Goal: Task Accomplishment & Management: Manage account settings

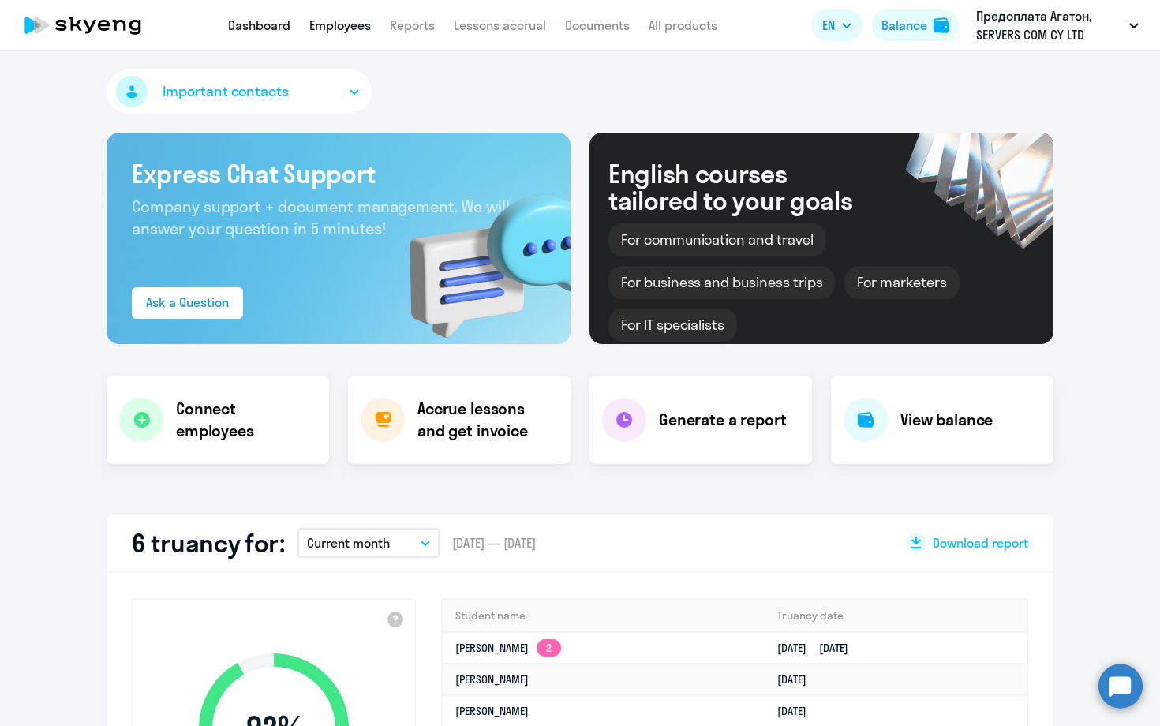
click at [357, 27] on link "Employees" at bounding box center [340, 25] width 62 height 16
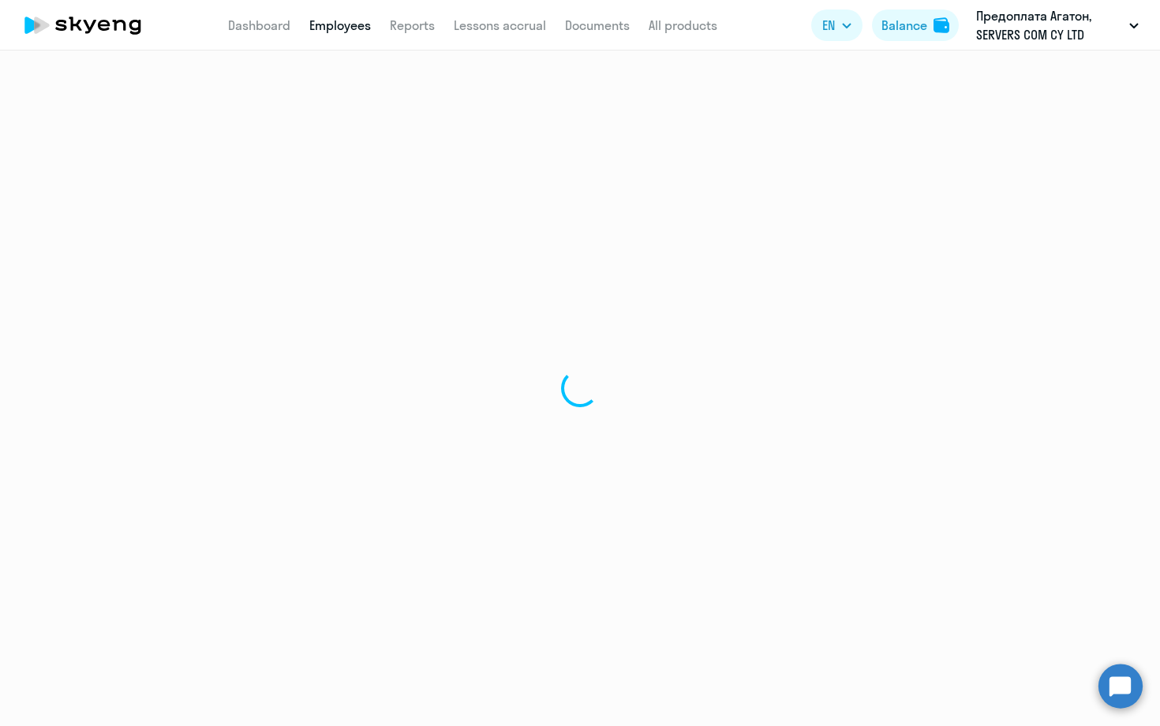
select select "30"
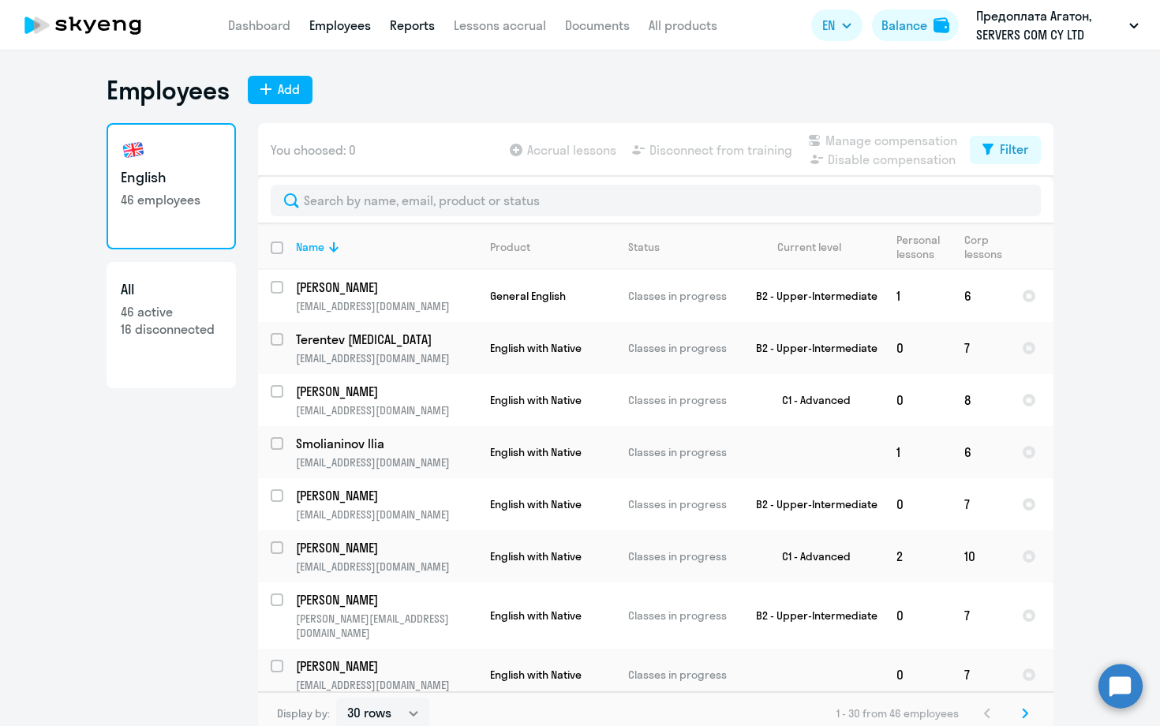
click at [405, 27] on link "Reports" at bounding box center [412, 25] width 45 height 16
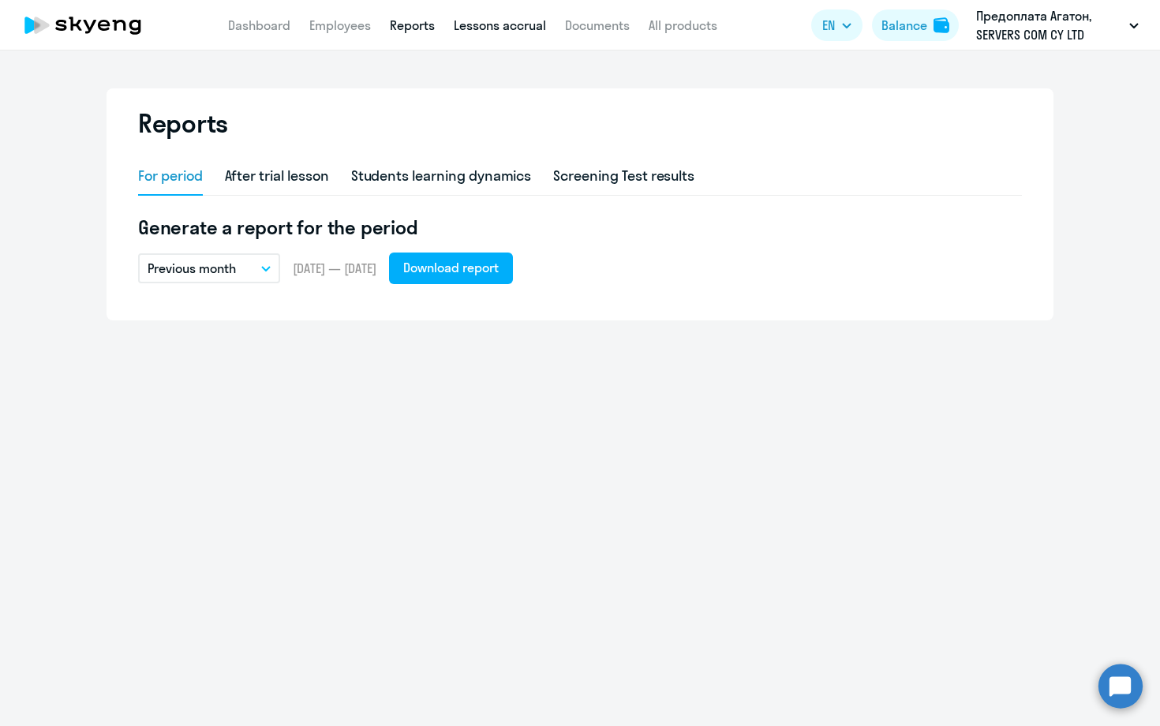
click at [497, 26] on link "Lessons accrual" at bounding box center [500, 25] width 92 height 16
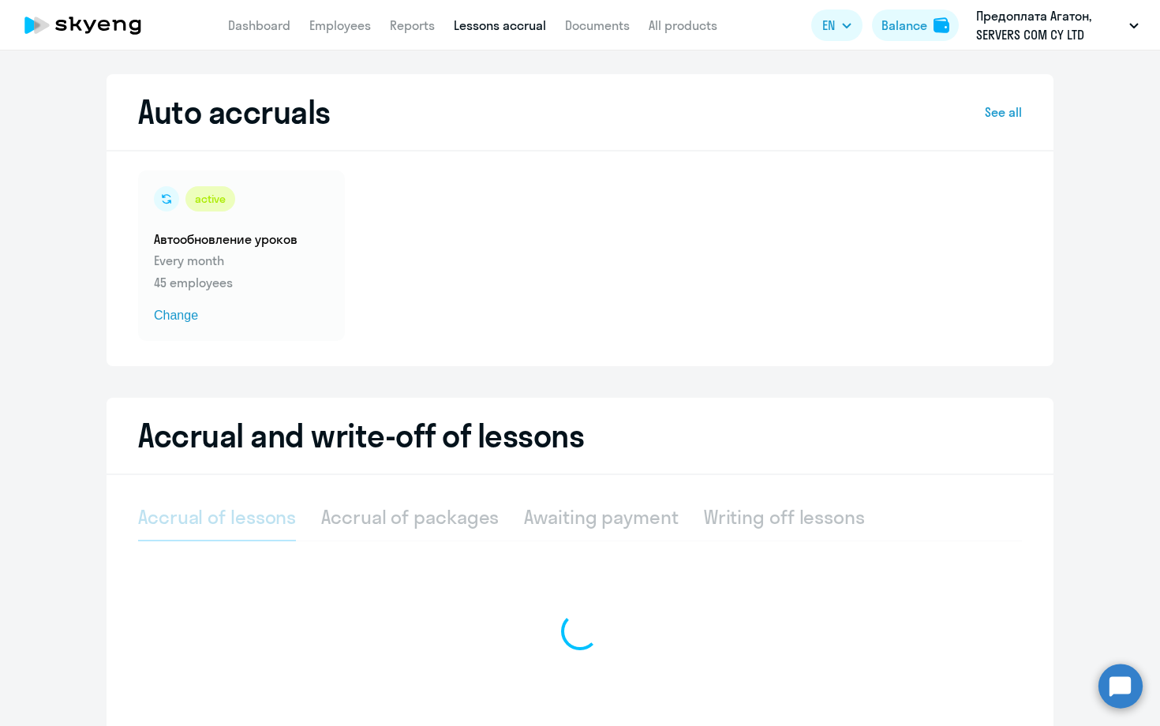
select select "10"
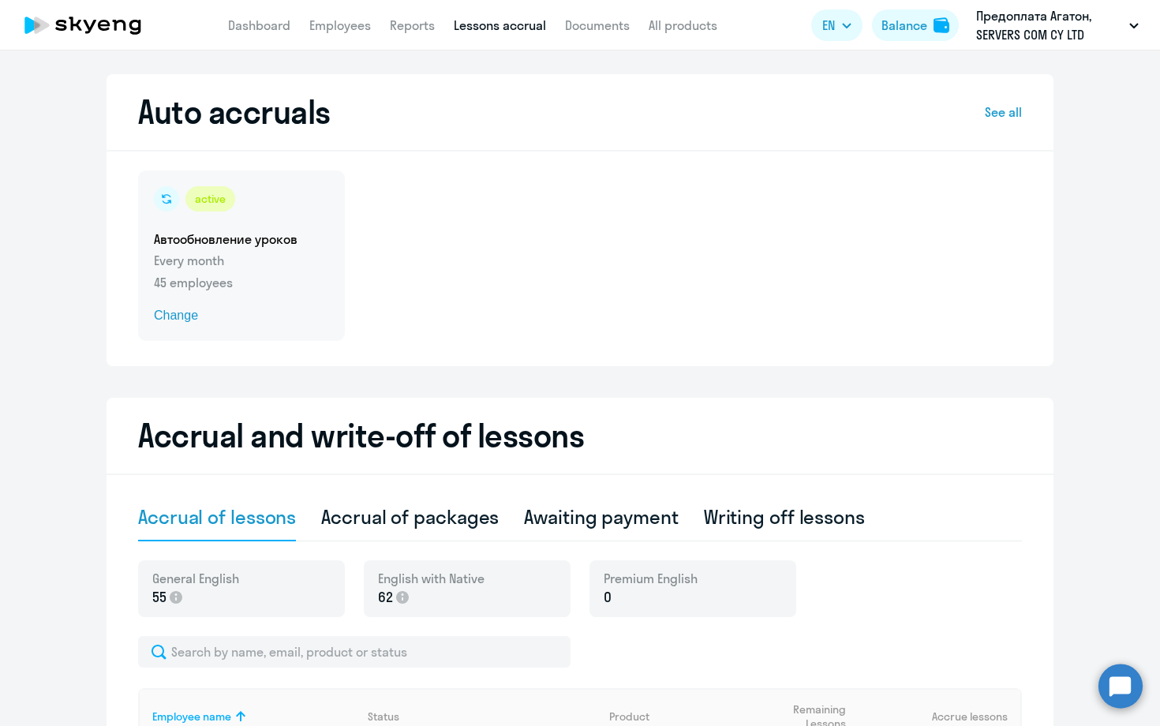
click at [260, 268] on p "Every month" at bounding box center [241, 260] width 175 height 19
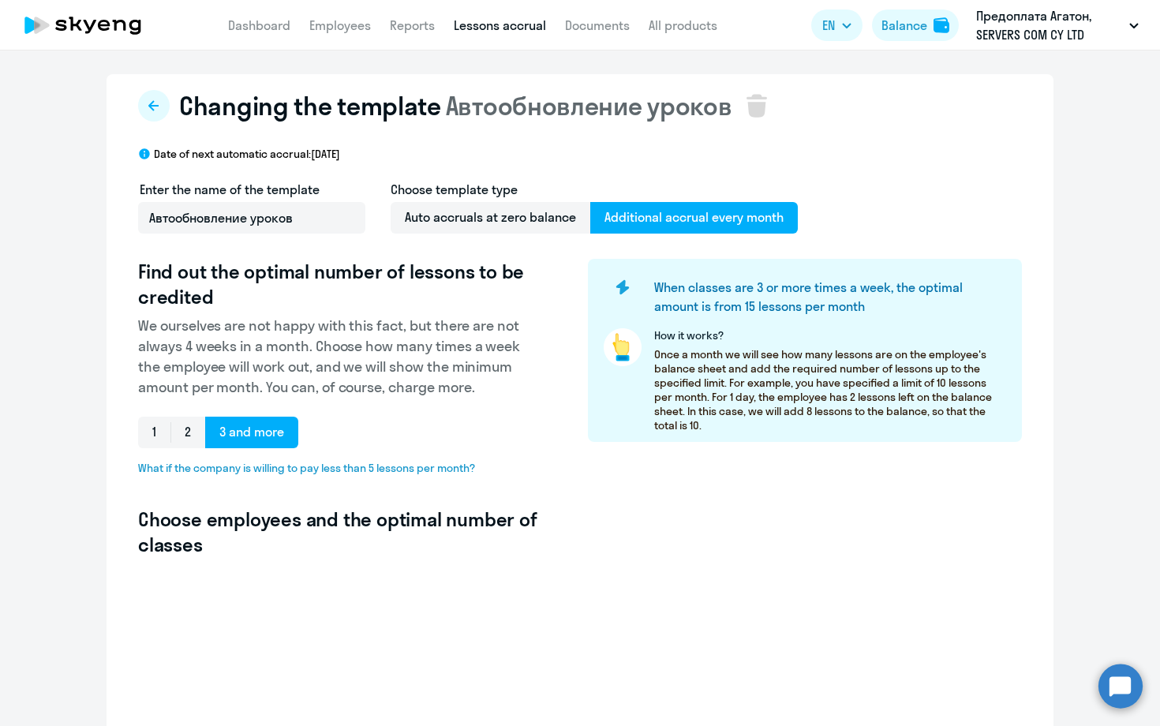
select select "10"
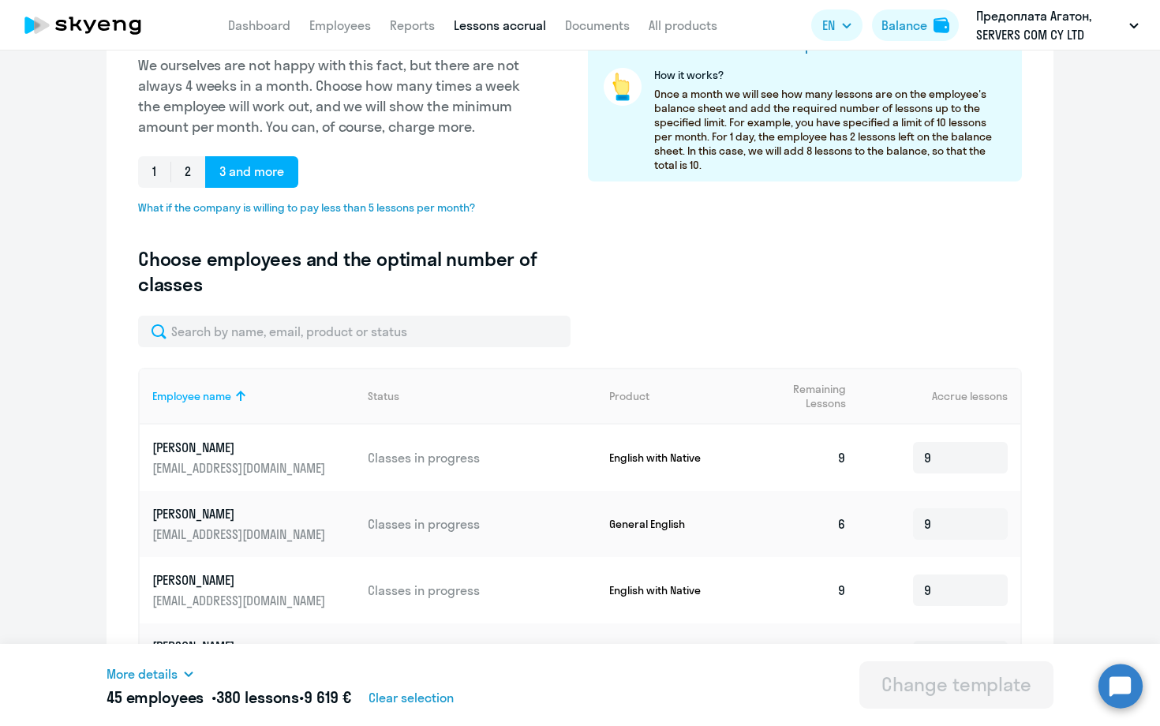
scroll to position [241, 0]
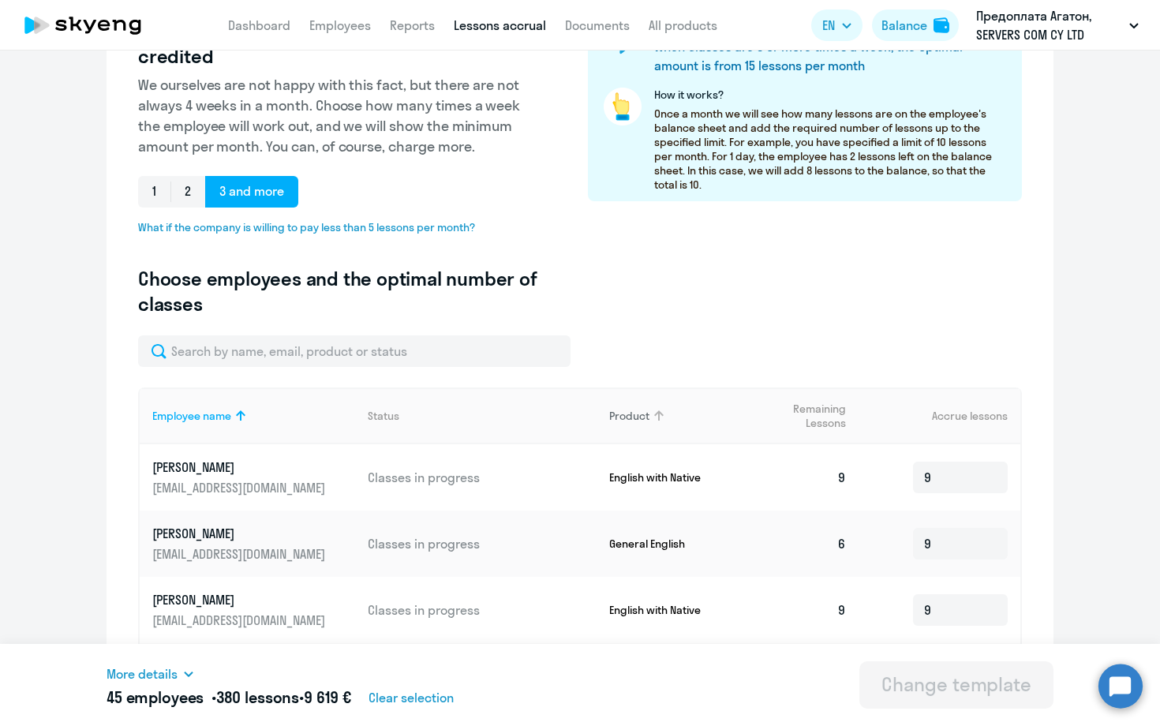
click at [646, 414] on div "Product" at bounding box center [629, 416] width 40 height 14
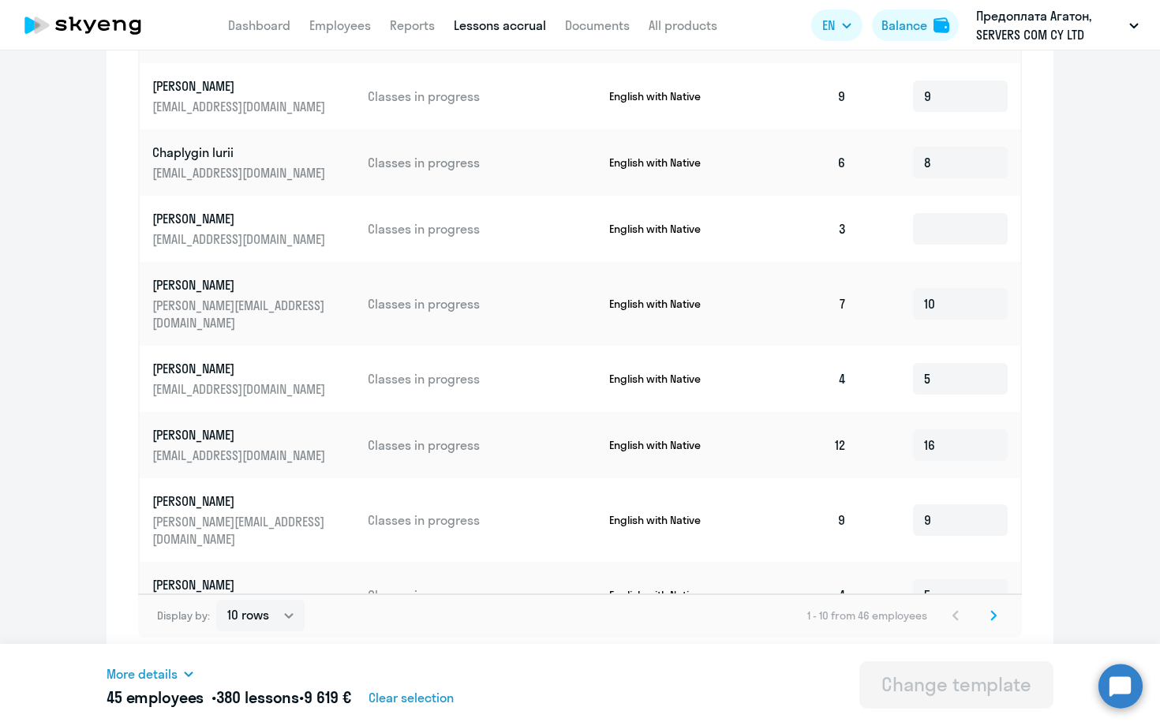
scroll to position [754, 0]
click at [993, 614] on icon at bounding box center [993, 615] width 6 height 11
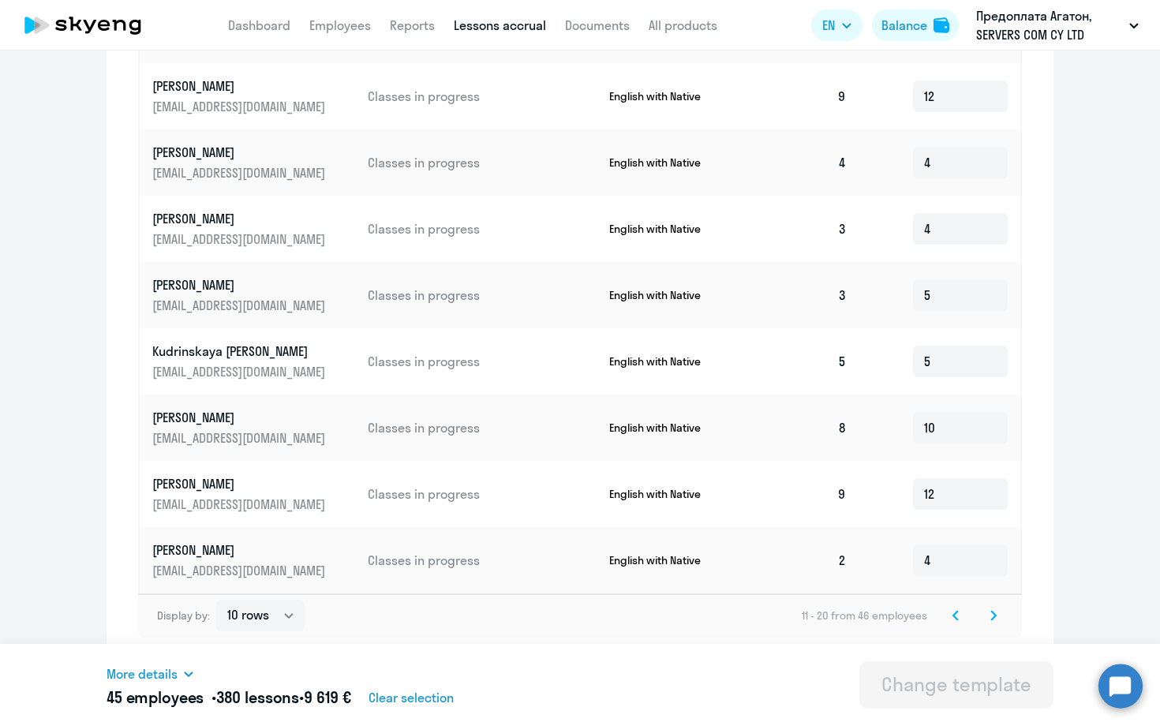
scroll to position [753, 0]
click at [997, 610] on svg-icon at bounding box center [993, 617] width 19 height 19
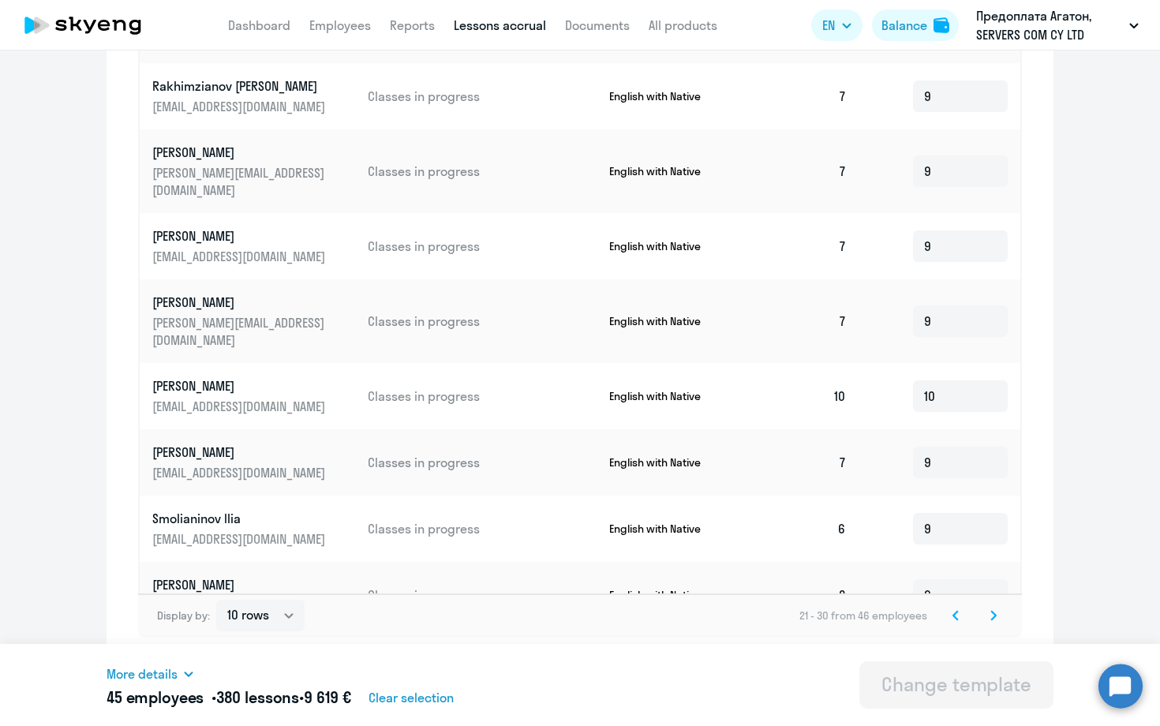
scroll to position [754, 0]
click at [993, 611] on icon at bounding box center [993, 615] width 6 height 11
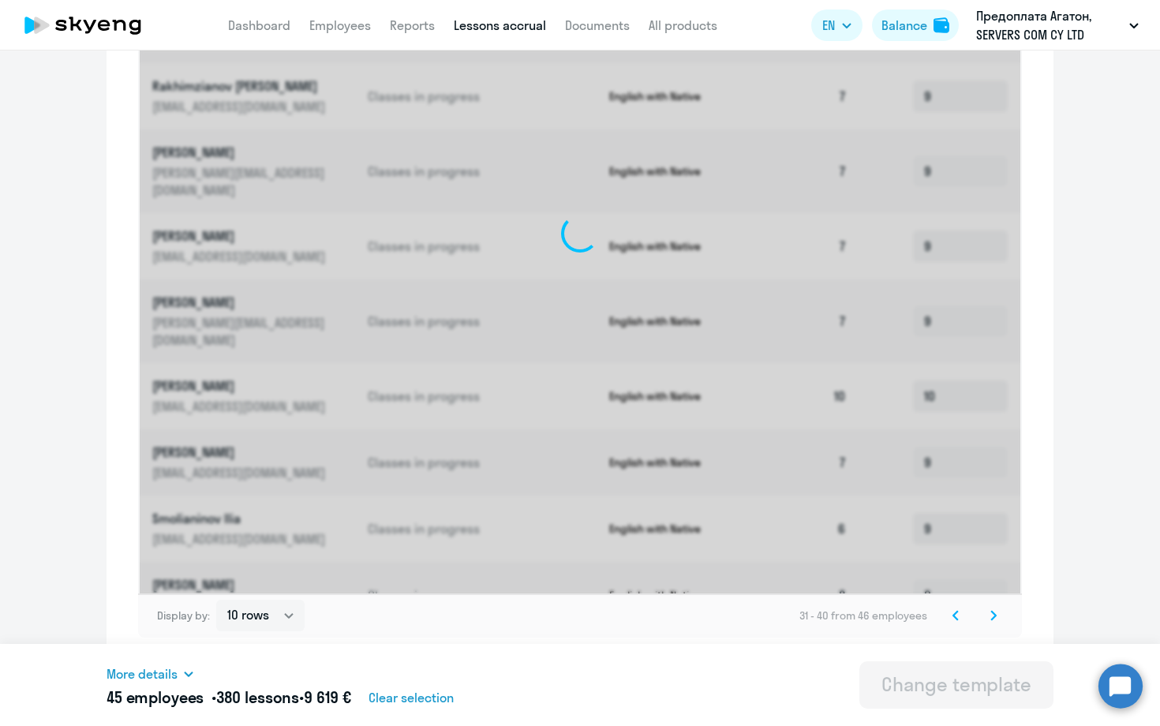
scroll to position [750, 0]
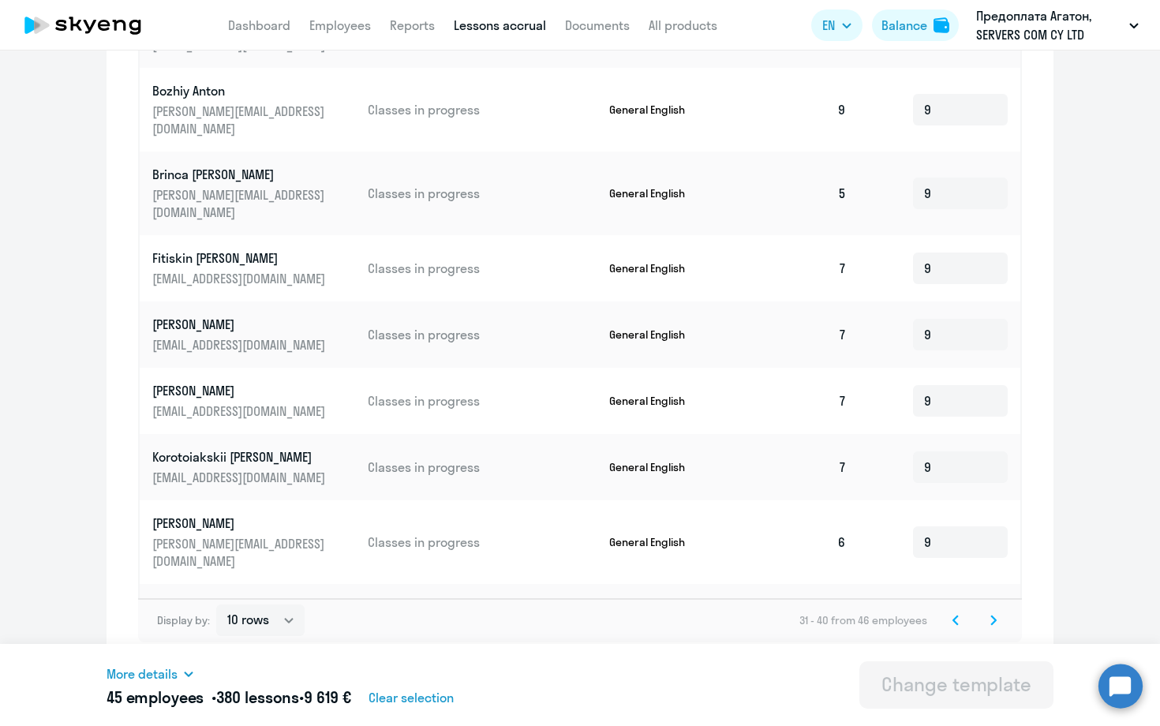
click at [959, 618] on icon at bounding box center [955, 620] width 6 height 11
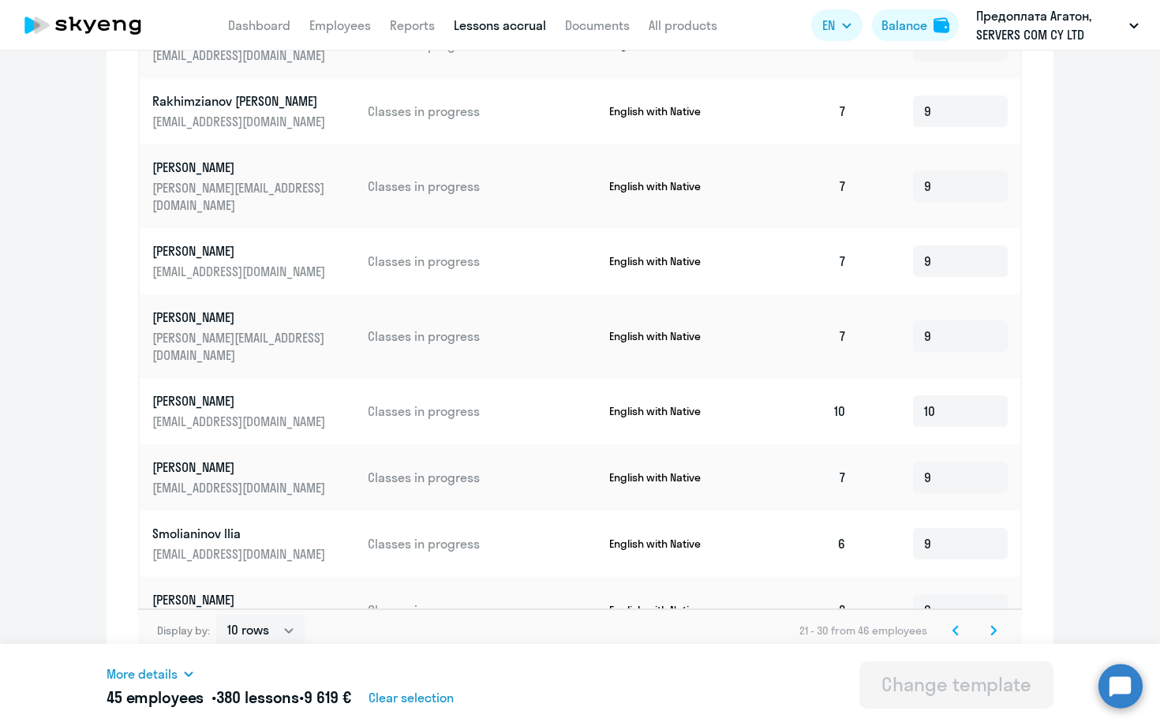
click at [993, 622] on svg-icon at bounding box center [993, 630] width 19 height 19
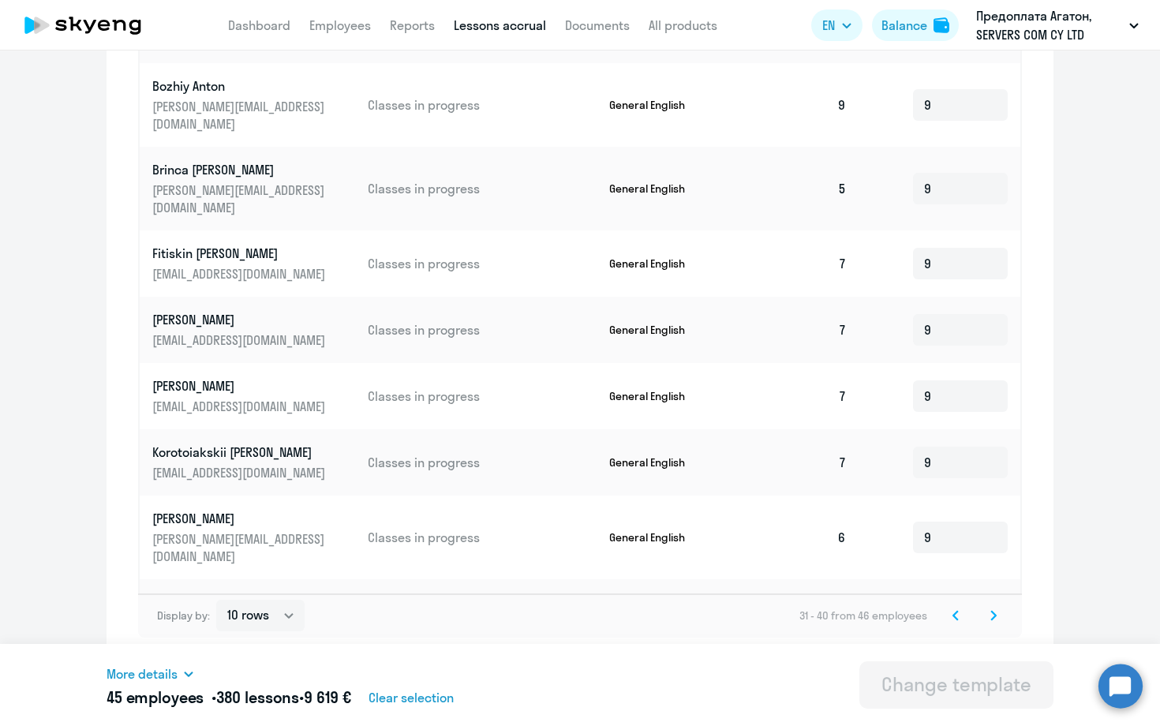
scroll to position [754, 0]
click at [994, 614] on icon at bounding box center [993, 615] width 5 height 9
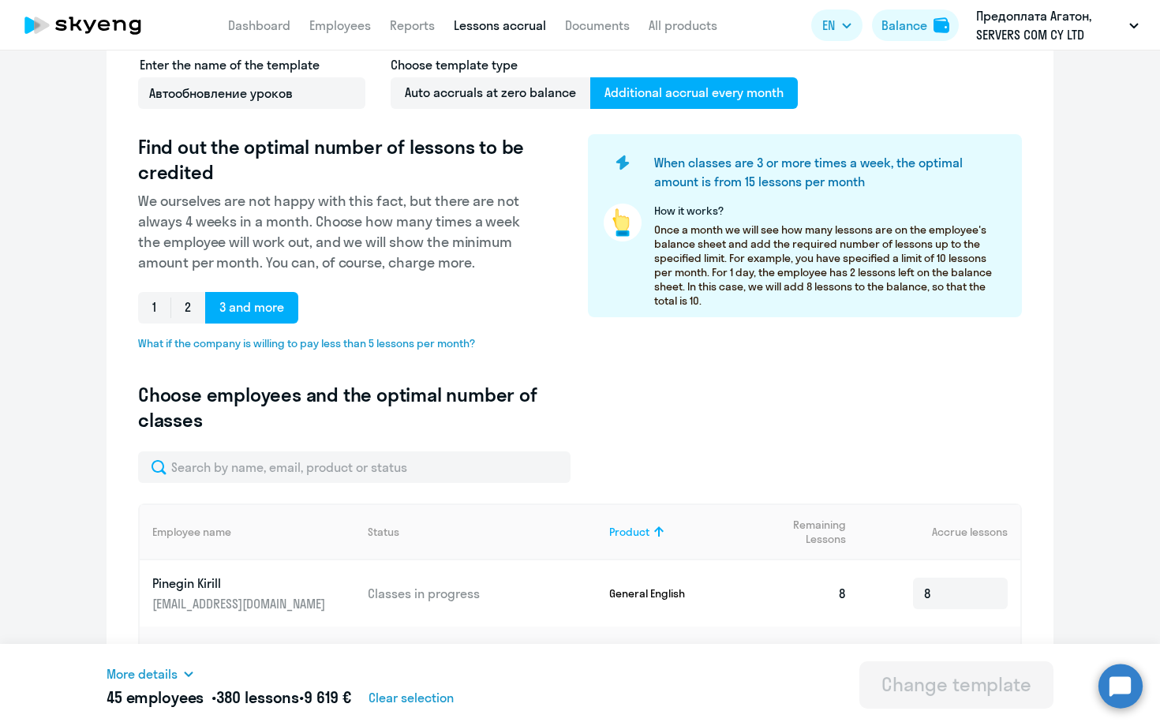
scroll to position [136, 0]
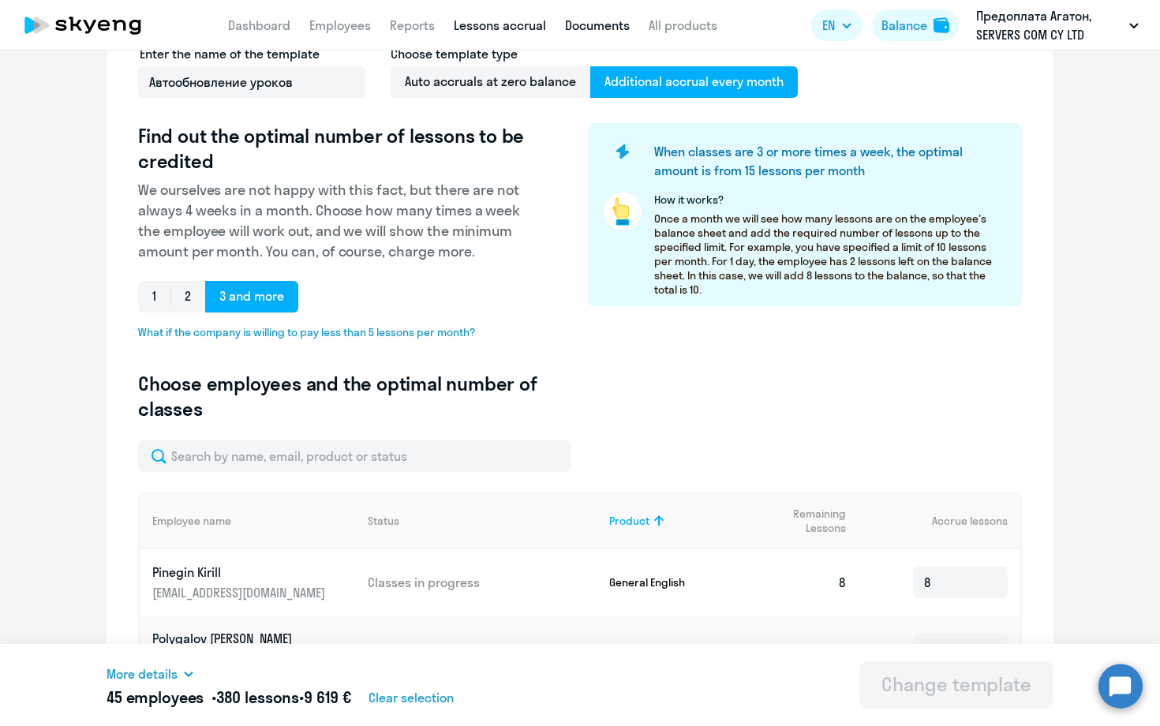
click at [589, 31] on link "Documents" at bounding box center [597, 25] width 65 height 16
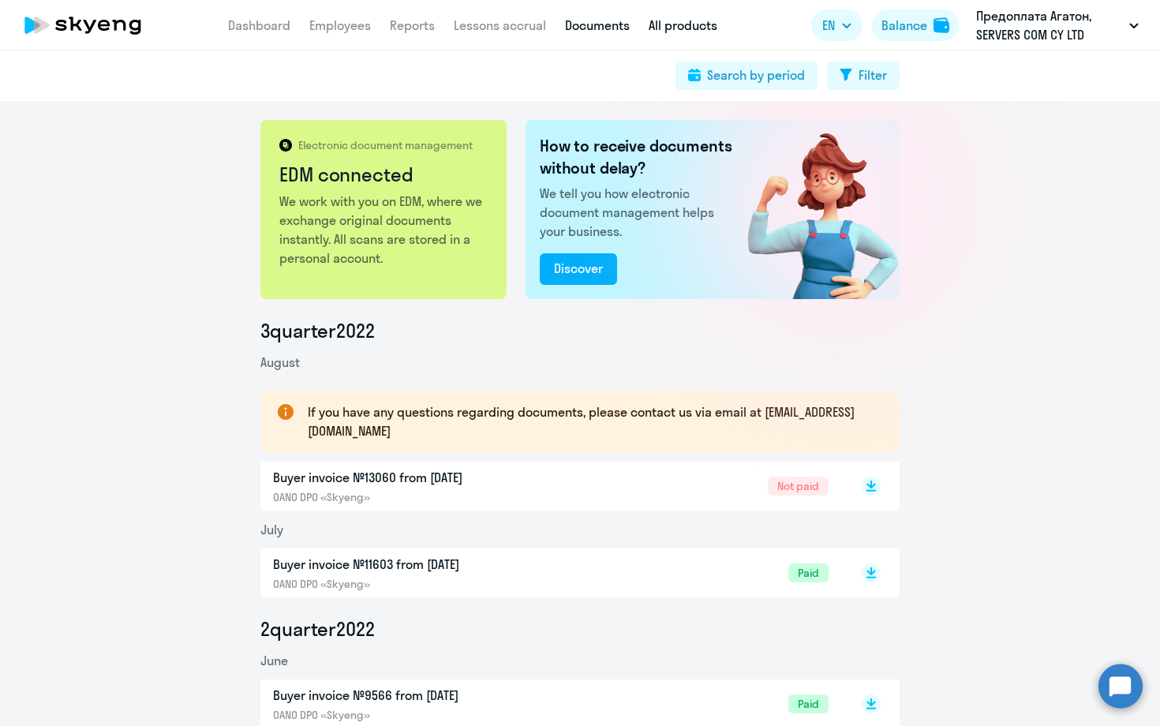
click at [680, 27] on link "All products" at bounding box center [683, 25] width 69 height 16
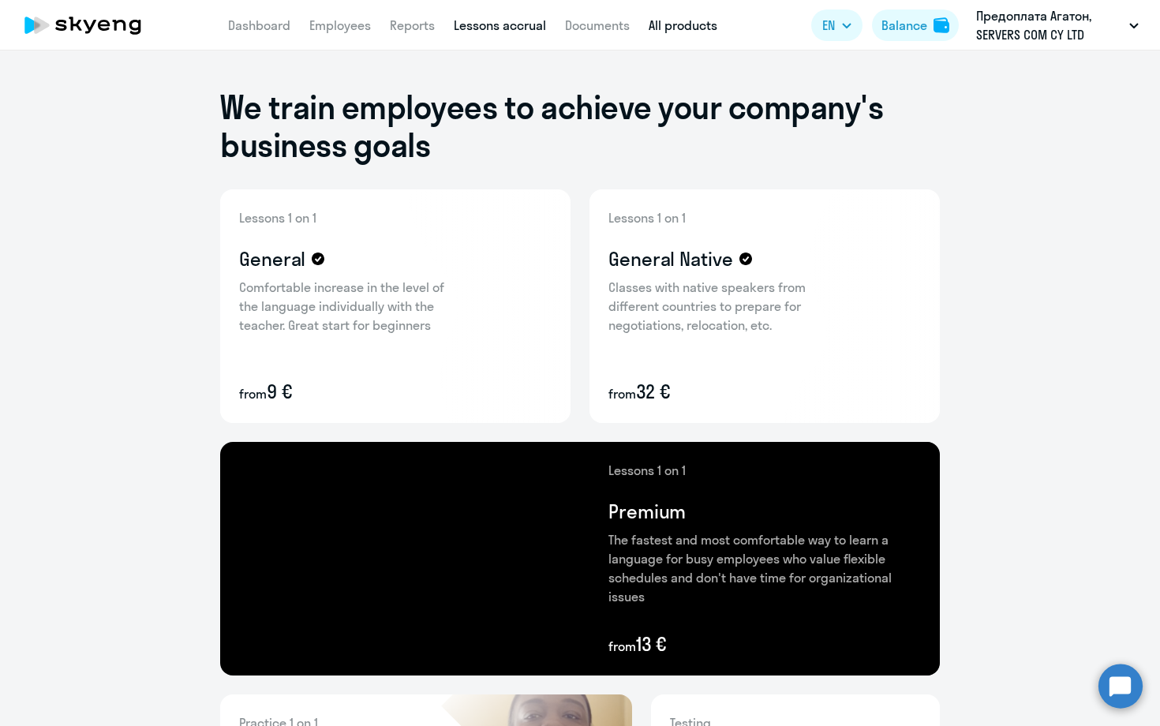
click at [491, 24] on link "Lessons accrual" at bounding box center [500, 25] width 92 height 16
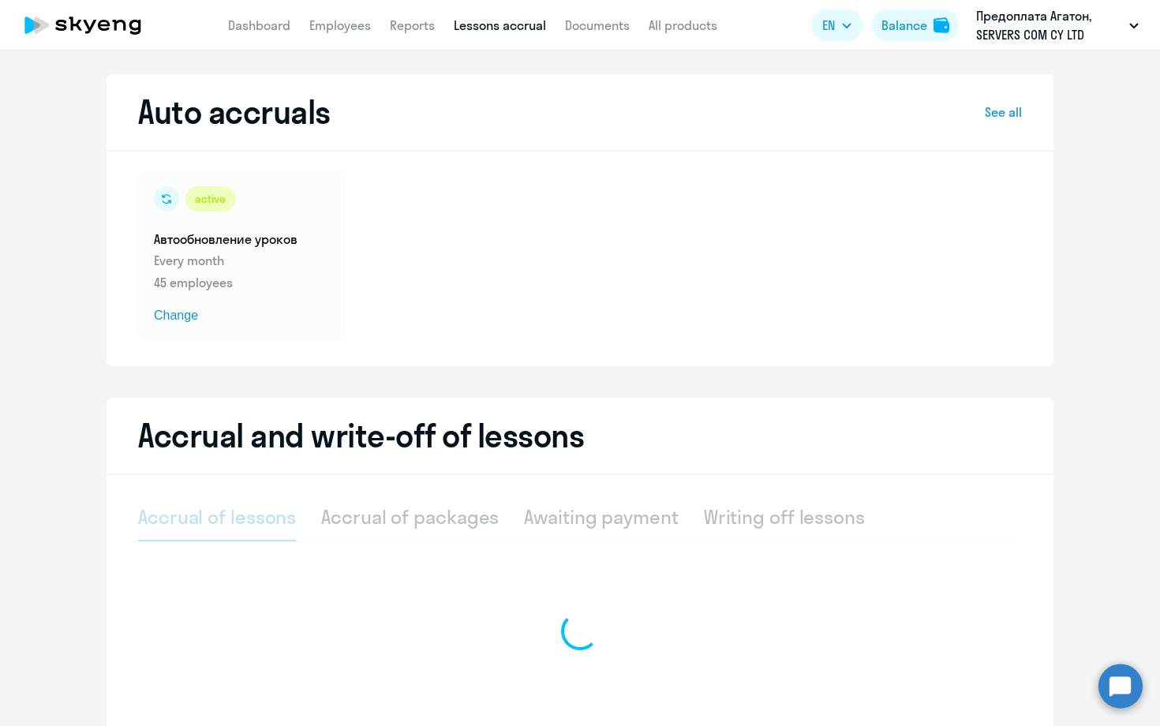
select select "10"
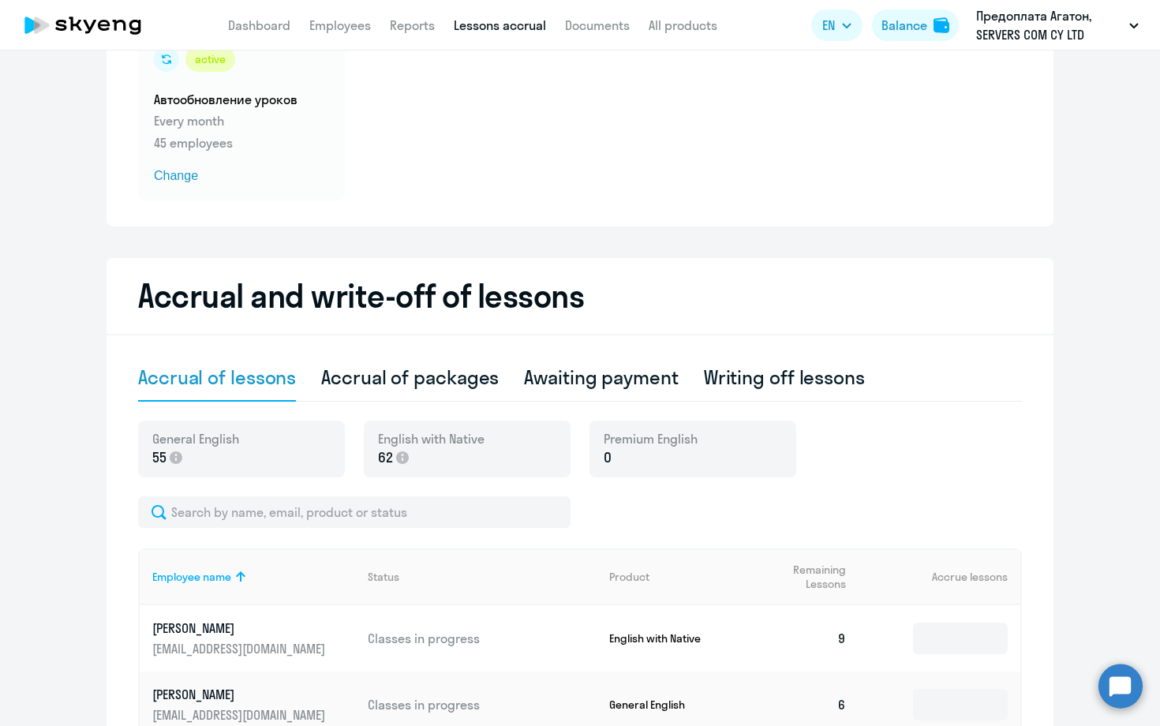
scroll to position [144, 0]
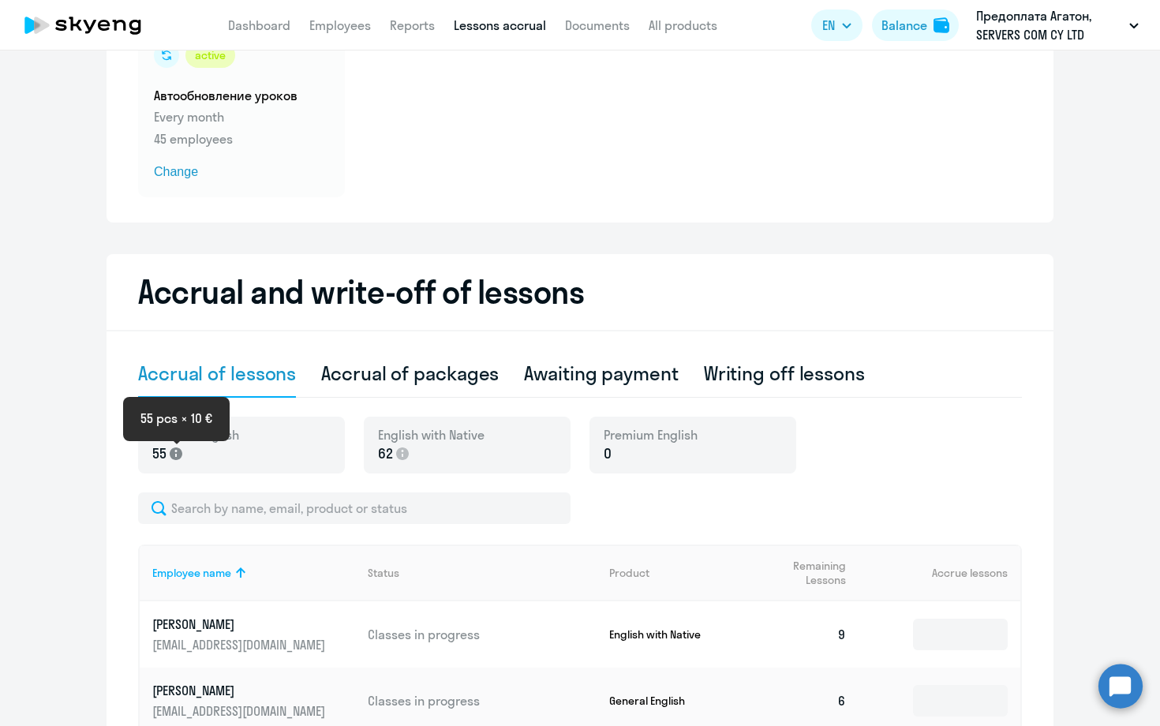
click at [174, 454] on icon at bounding box center [176, 453] width 13 height 13
click at [272, 438] on div "General English 55" at bounding box center [241, 445] width 207 height 57
click at [685, 24] on link "All products" at bounding box center [683, 25] width 69 height 16
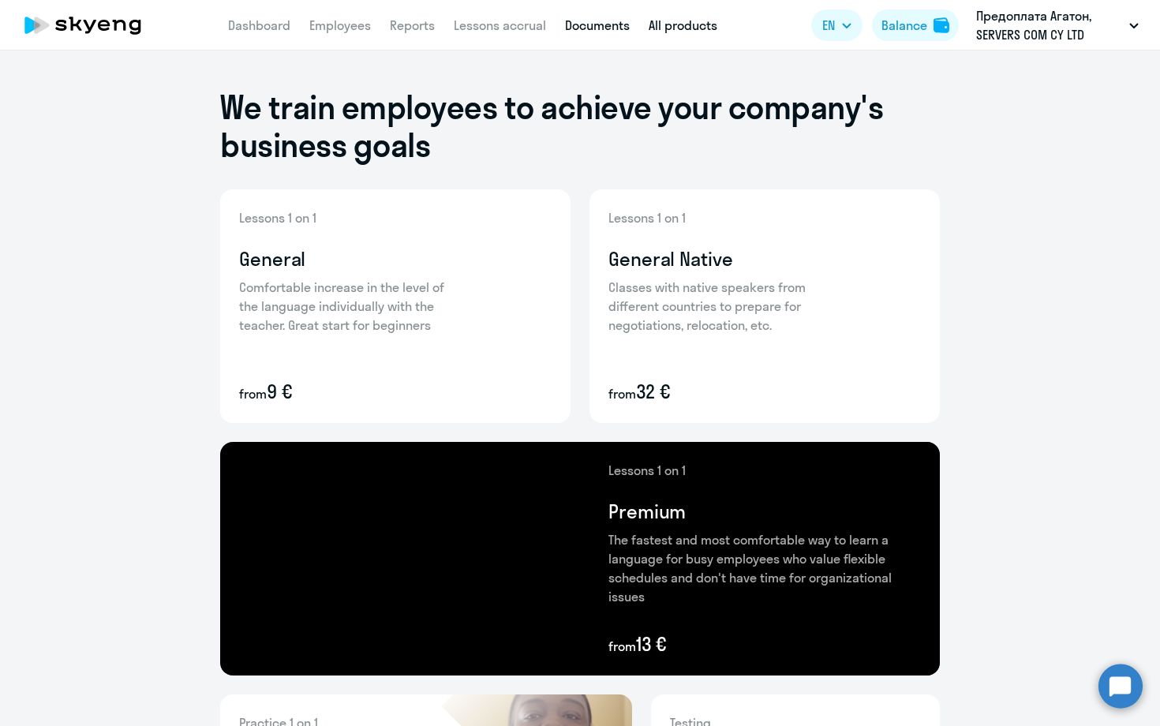
click at [624, 28] on link "Documents" at bounding box center [597, 25] width 65 height 16
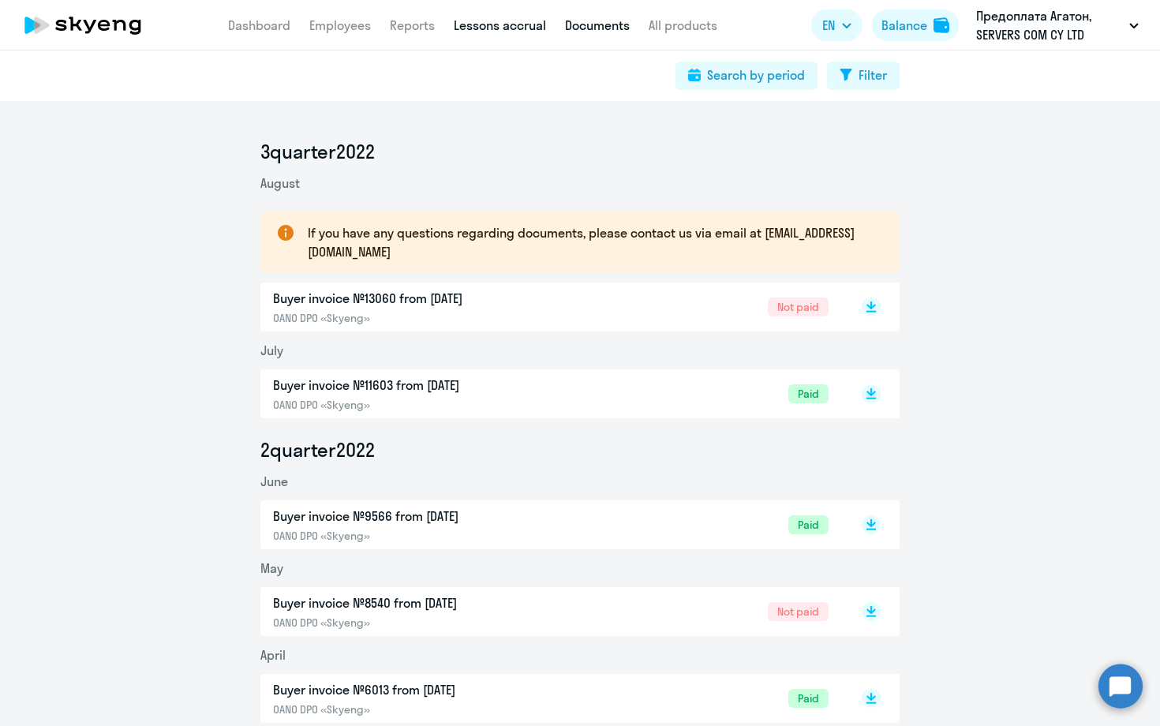
click at [514, 24] on link "Lessons accrual" at bounding box center [500, 25] width 92 height 16
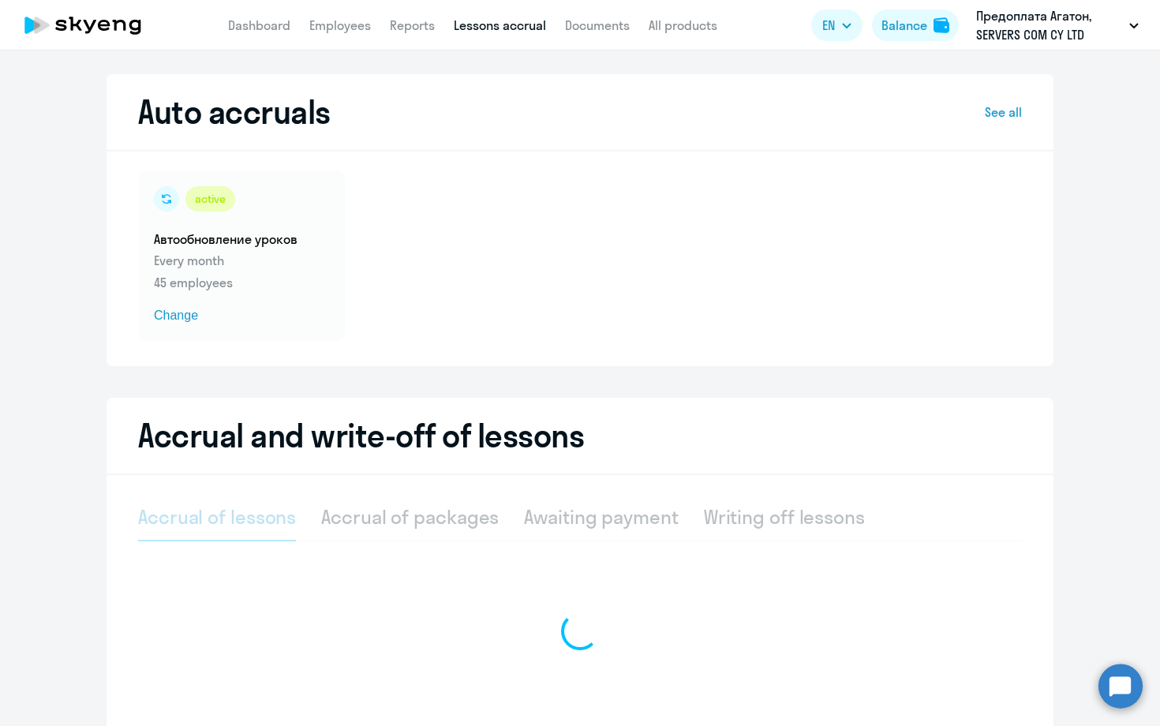
select select "10"
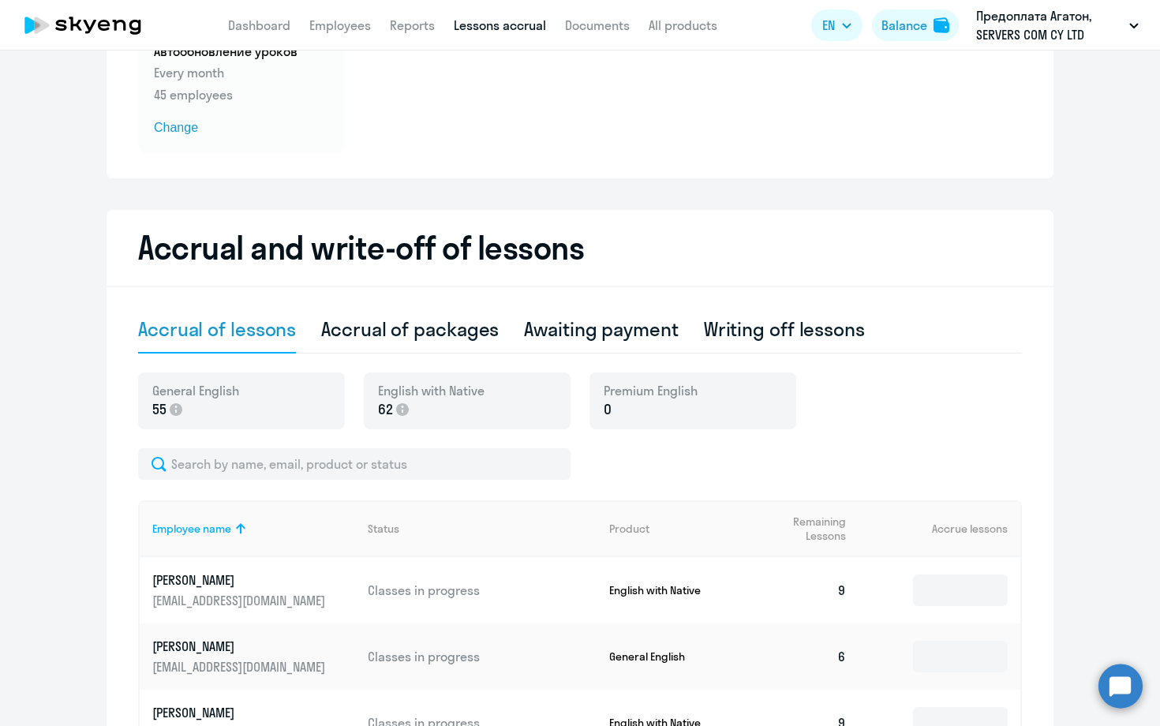
scroll to position [204, 0]
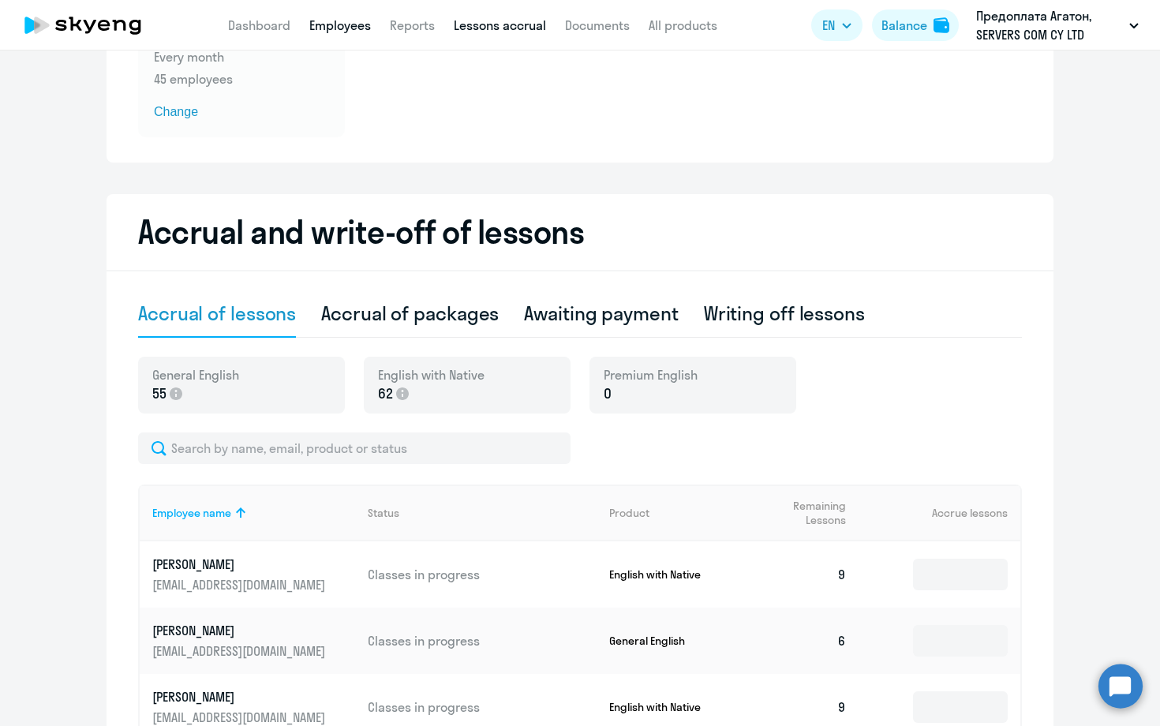
click at [327, 25] on link "Employees" at bounding box center [340, 25] width 62 height 16
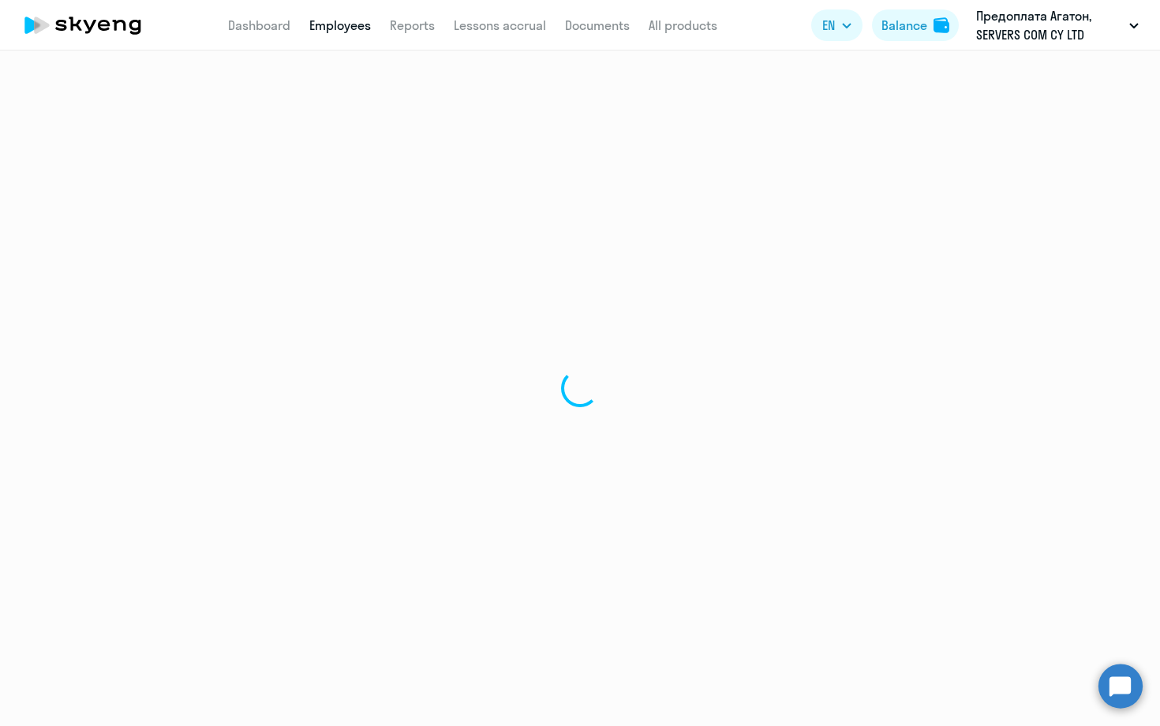
select select "30"
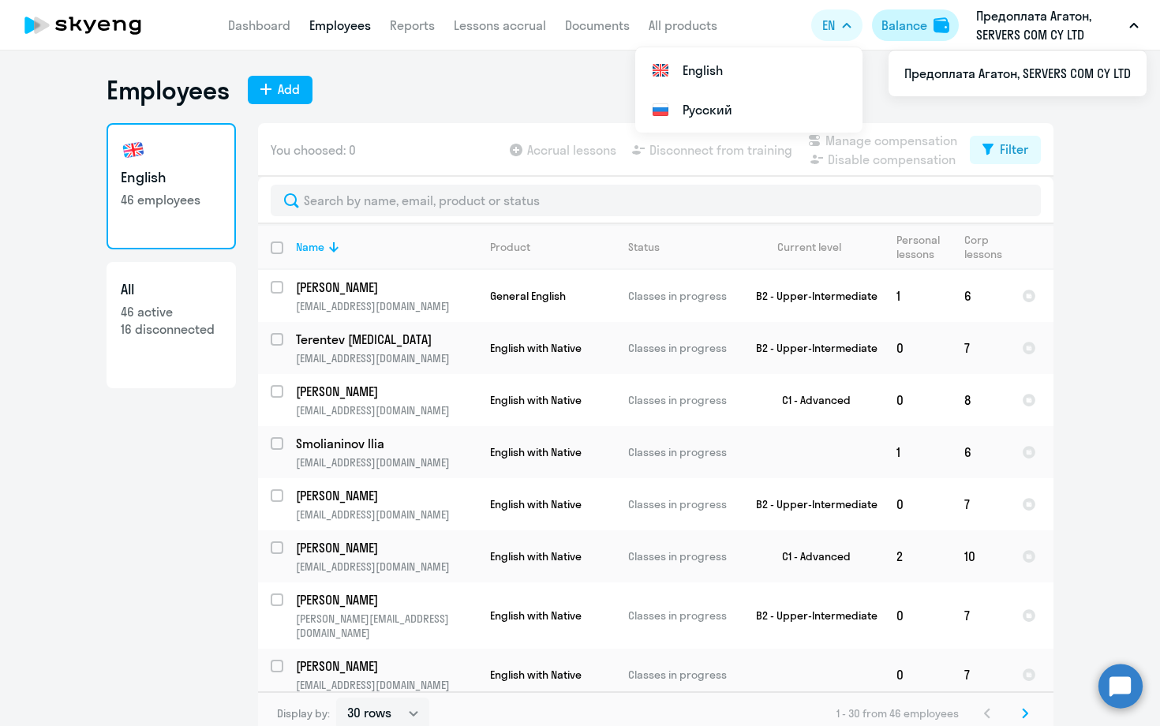
click at [909, 25] on div "Balance" at bounding box center [904, 25] width 46 height 19
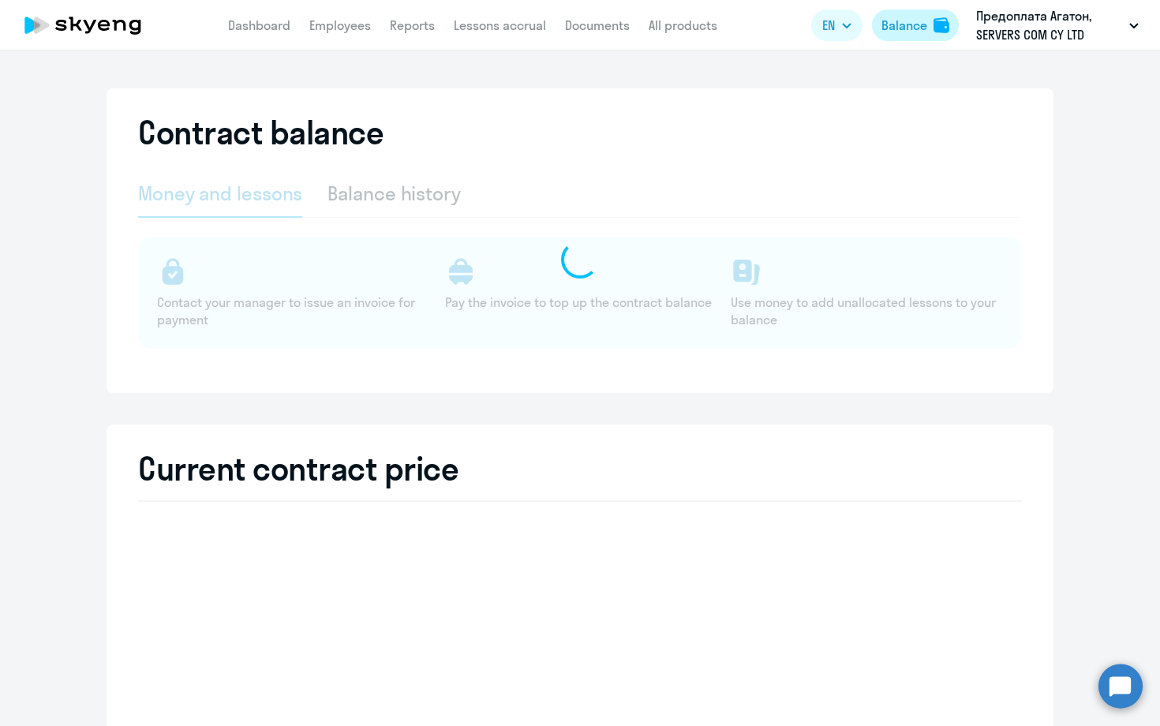
select select "english_adult_not_native_speaker"
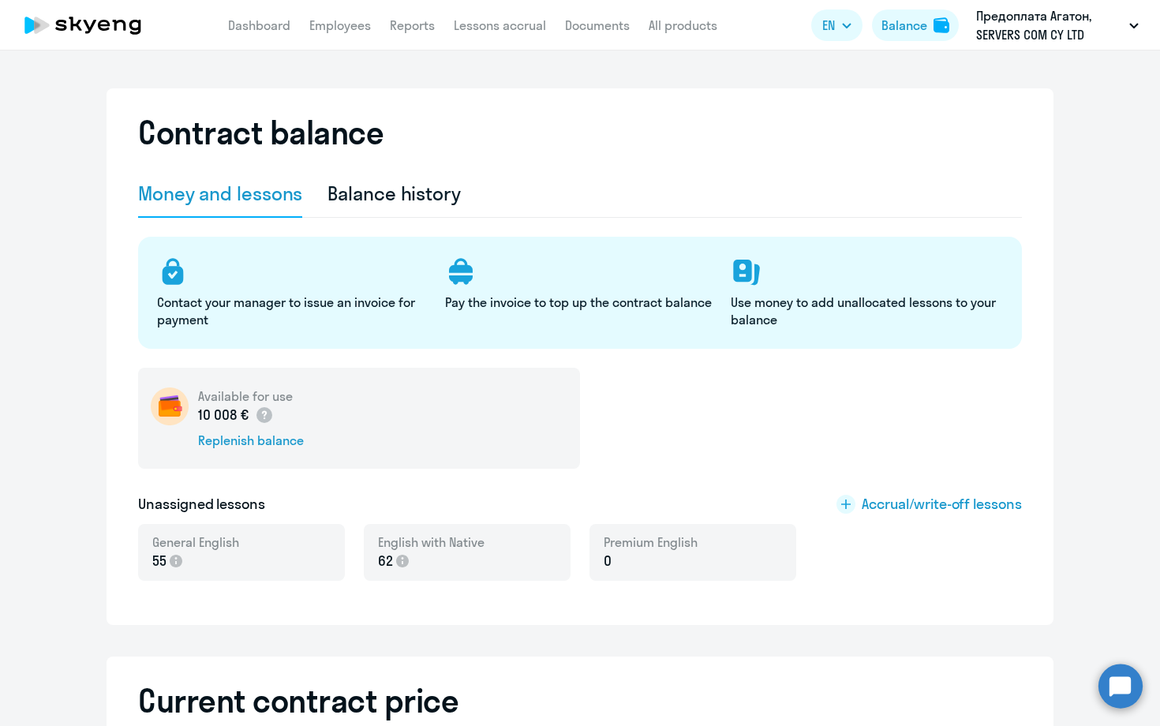
click at [280, 547] on div "General English 55" at bounding box center [241, 552] width 207 height 57
click at [855, 504] on span "Accrual/write-off lessons" at bounding box center [928, 504] width 185 height 21
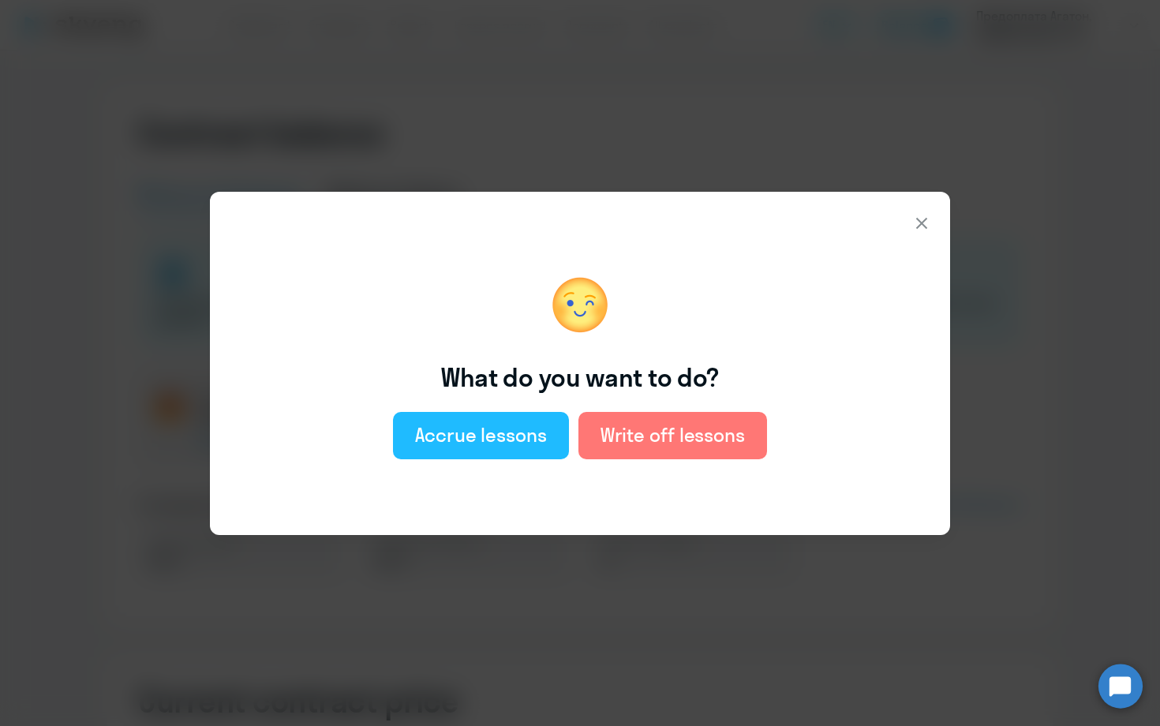
click at [503, 451] on button "Accrue lessons" at bounding box center [481, 435] width 176 height 47
select select "english_adult_not_native_speaker"
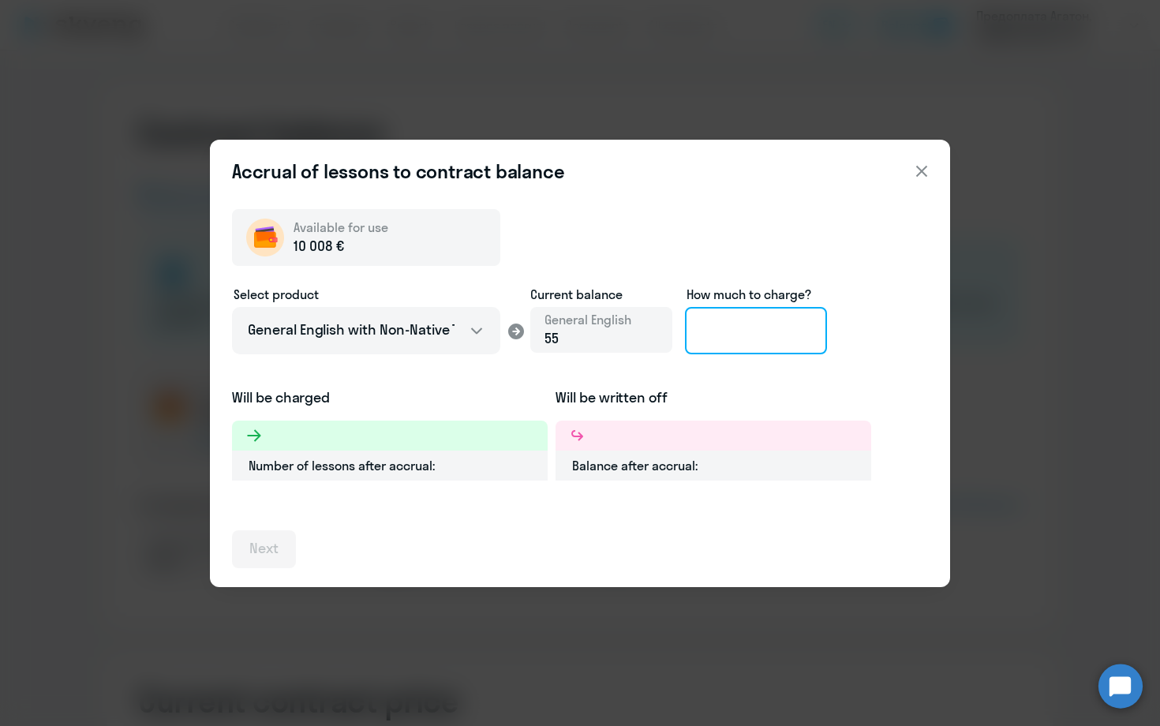
click at [757, 348] on input at bounding box center [756, 330] width 142 height 47
type input "95"
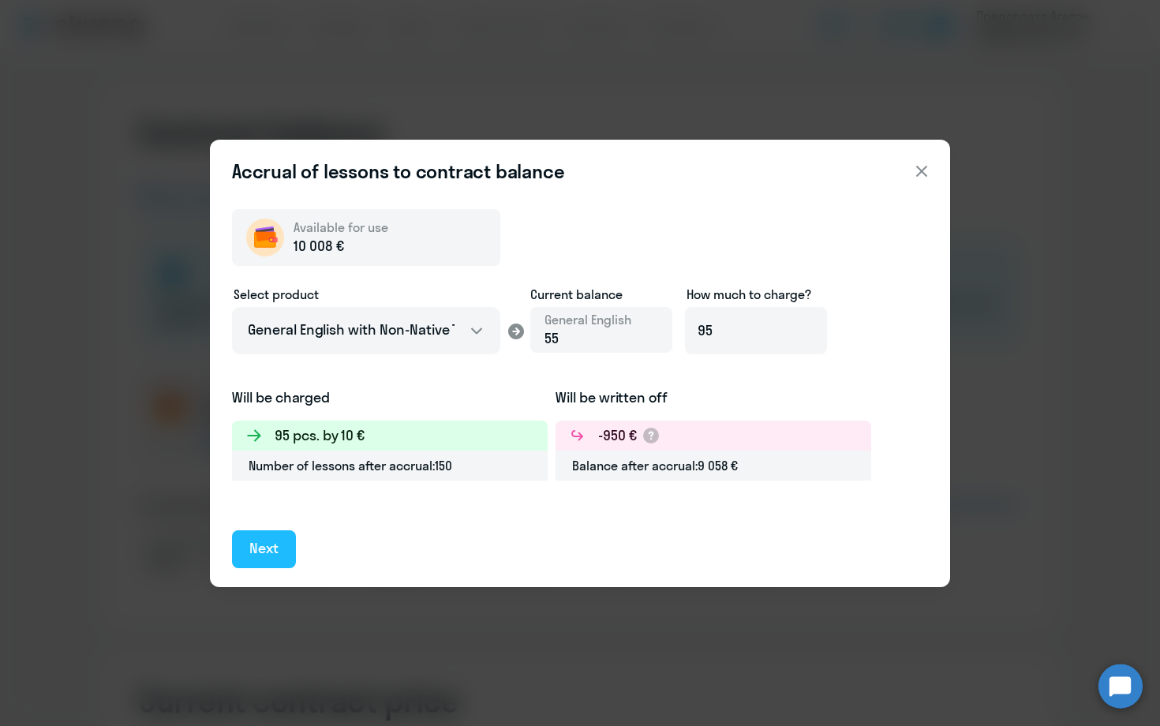
click at [257, 544] on div "Next" at bounding box center [263, 548] width 29 height 21
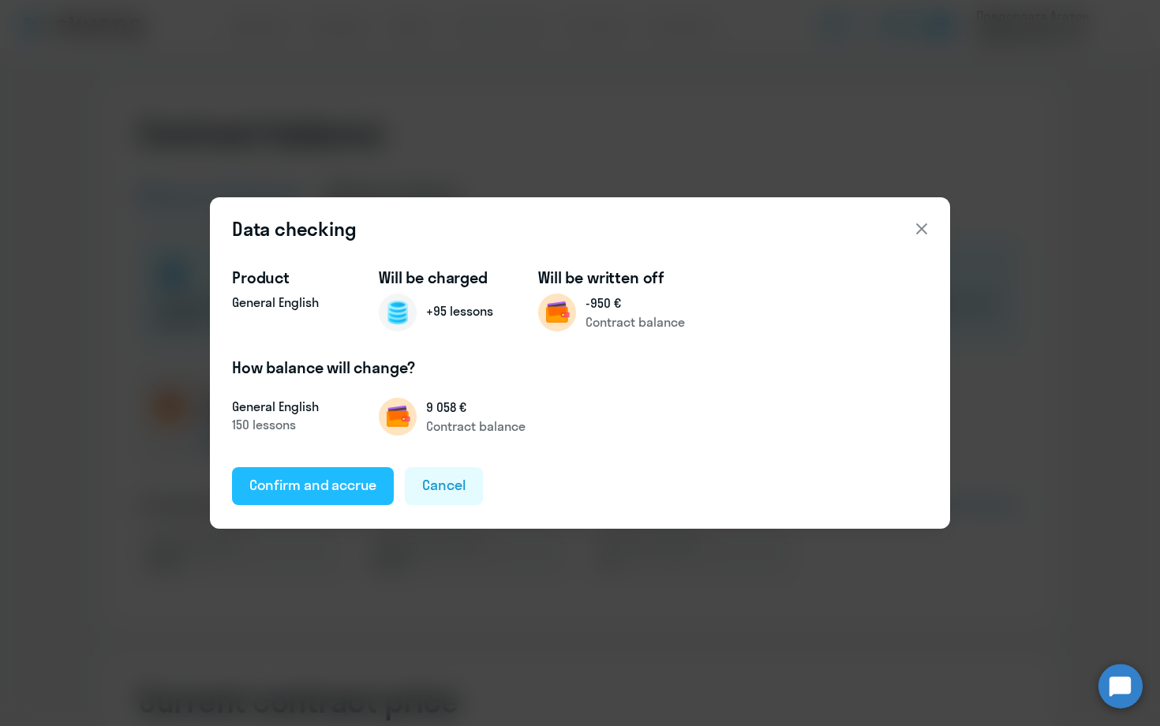
click at [328, 496] on div "Confirm and accrue" at bounding box center [312, 485] width 127 height 21
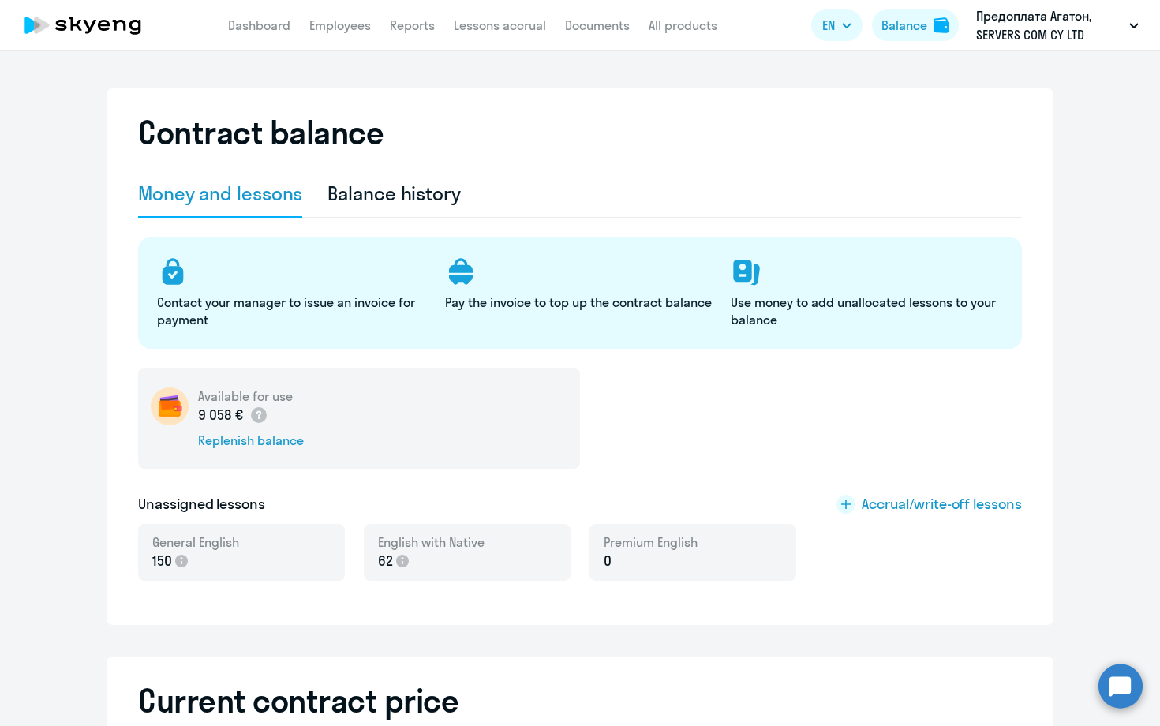
scroll to position [9, 0]
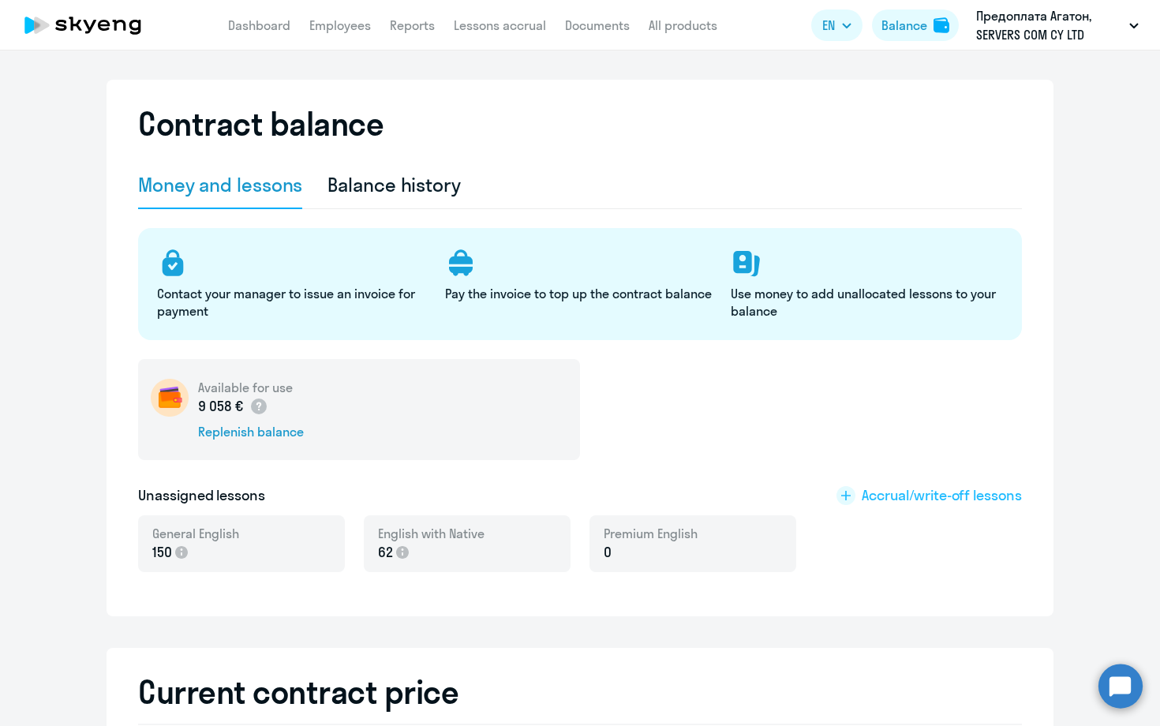
click at [847, 493] on rect at bounding box center [845, 495] width 19 height 19
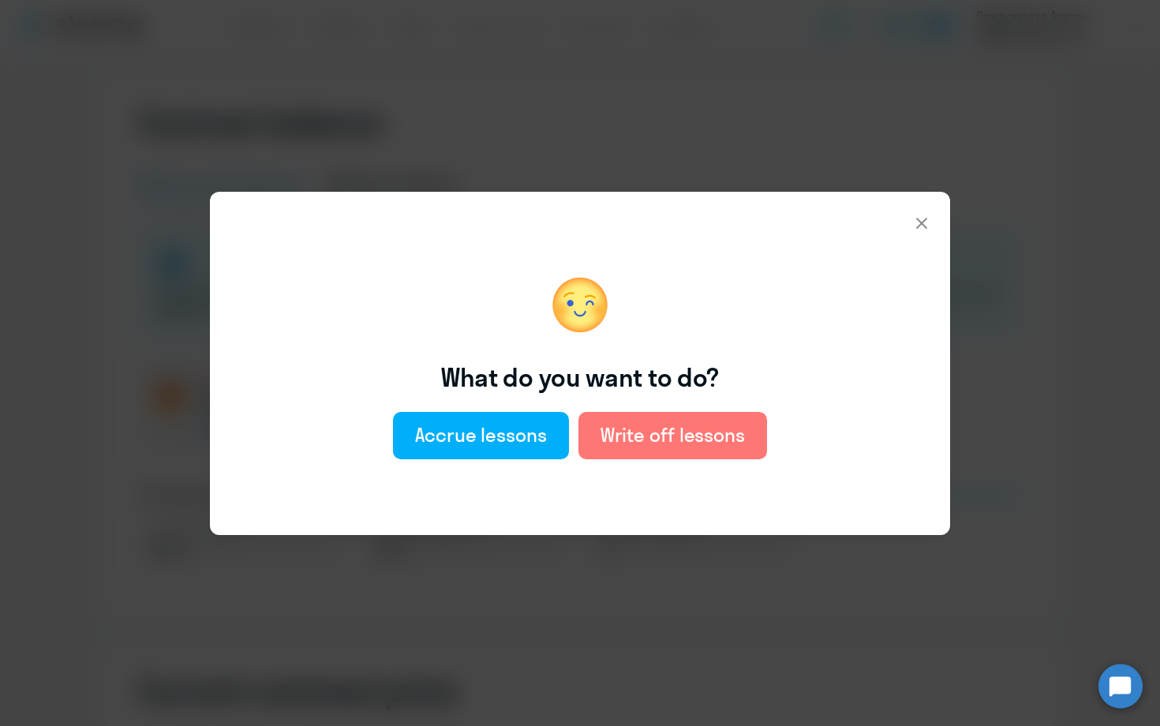
scroll to position [12, 0]
click at [437, 420] on button "Accrue lessons" at bounding box center [481, 435] width 176 height 47
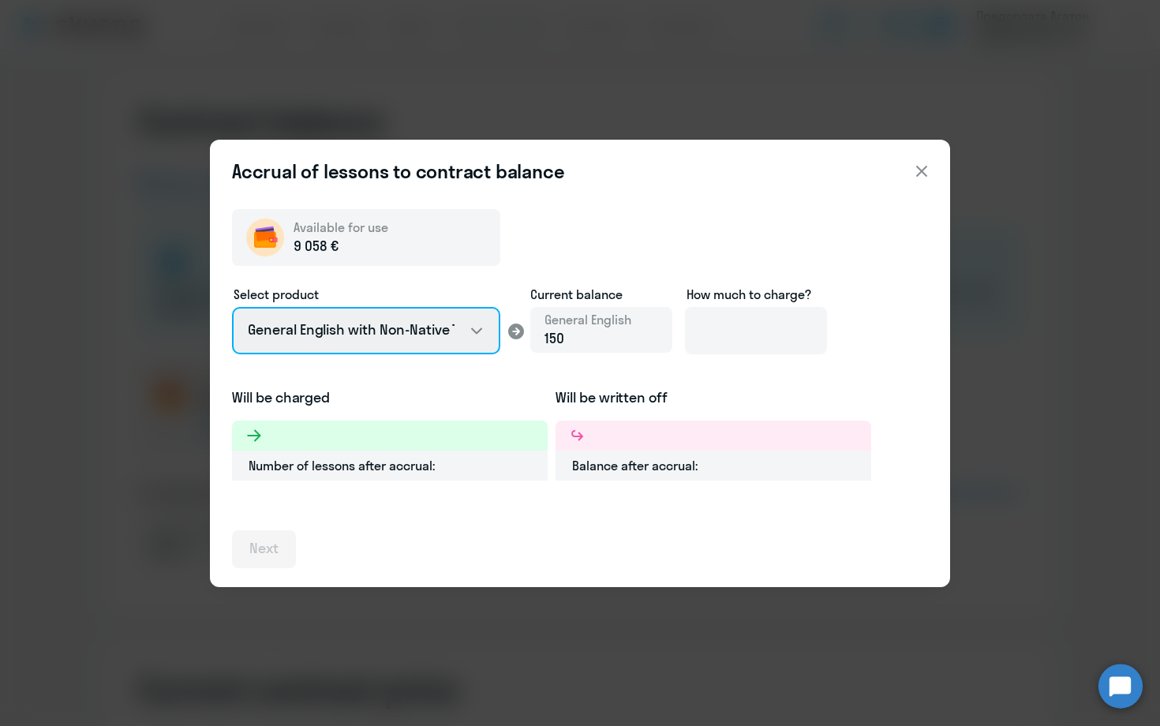
select select "english_adult_native_speaker"
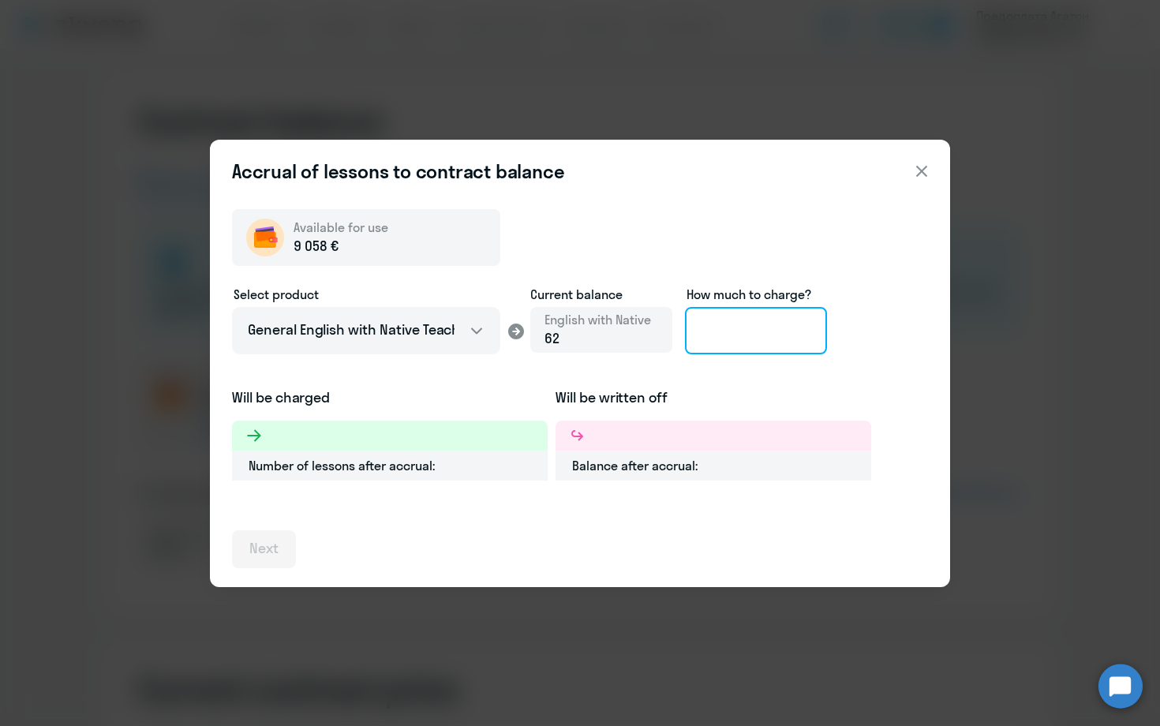
click at [754, 339] on input at bounding box center [756, 330] width 142 height 47
type input "211"
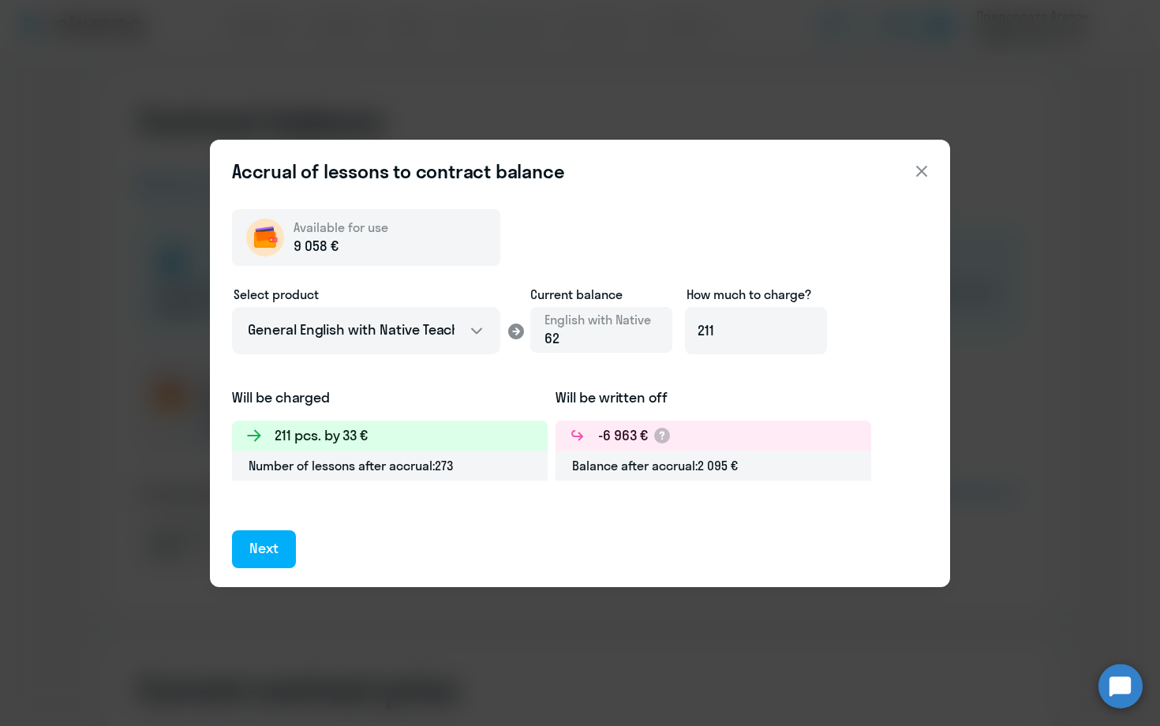
drag, startPoint x: 269, startPoint y: 543, endPoint x: 324, endPoint y: 544, distance: 54.5
click at [269, 543] on div "Next" at bounding box center [263, 548] width 29 height 21
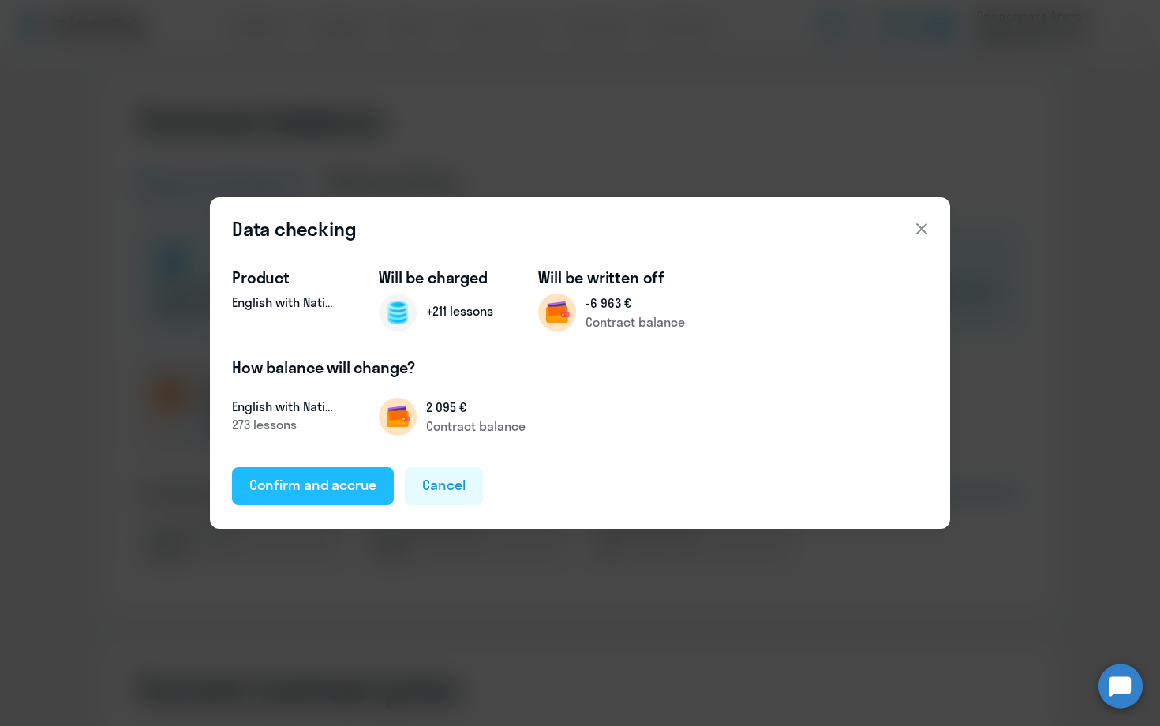
click at [325, 495] on div "Confirm and accrue" at bounding box center [312, 485] width 127 height 21
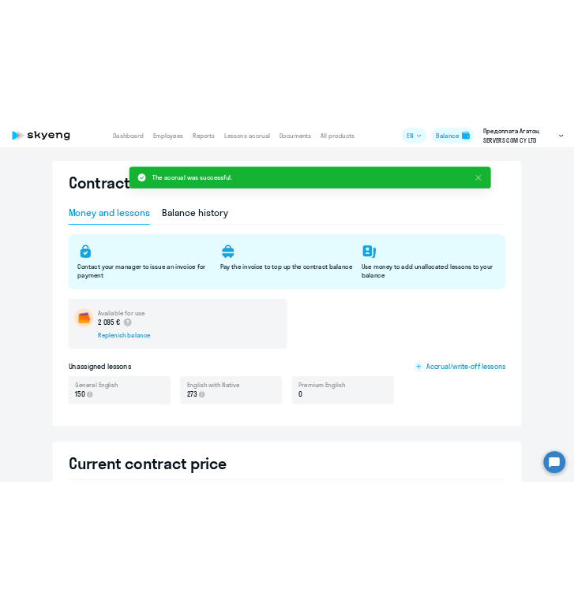
scroll to position [9, 0]
